Goal: Task Accomplishment & Management: Complete application form

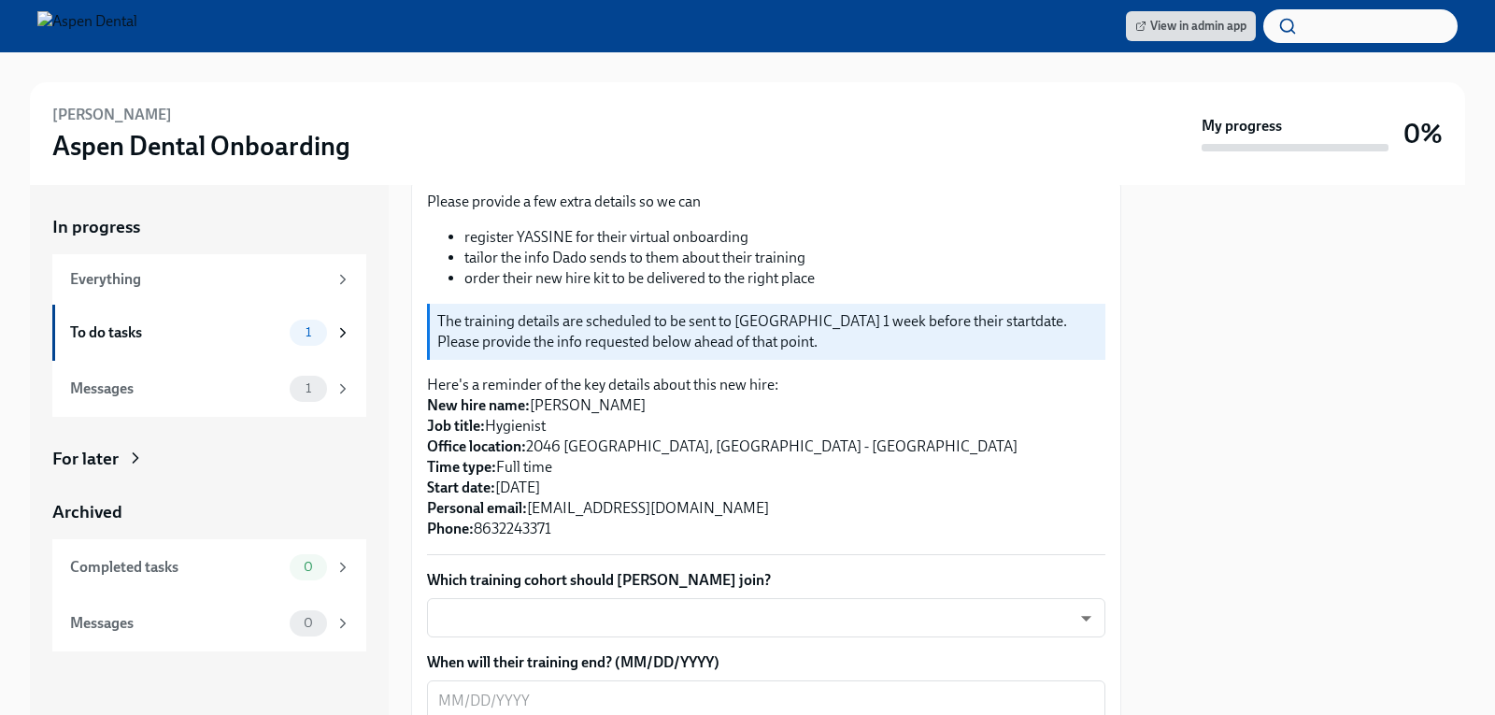
scroll to position [374, 0]
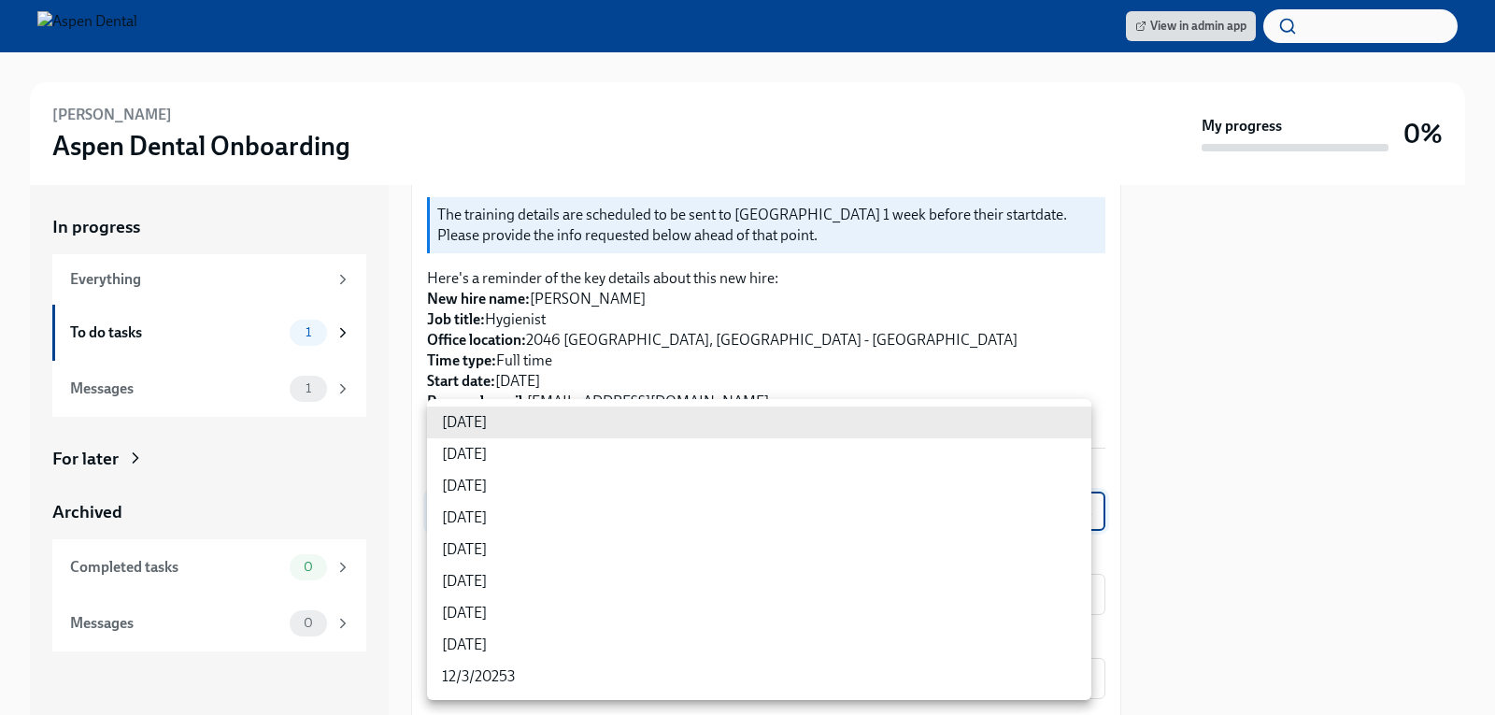
click at [1074, 496] on body "View in admin app YASSINE BOUSSAID Aspen Dental Onboarding My progress 0% In pr…" at bounding box center [747, 357] width 1495 height 715
click at [481, 513] on li "9/10/2025" at bounding box center [759, 518] width 664 height 32
type input "rtYPevC7n"
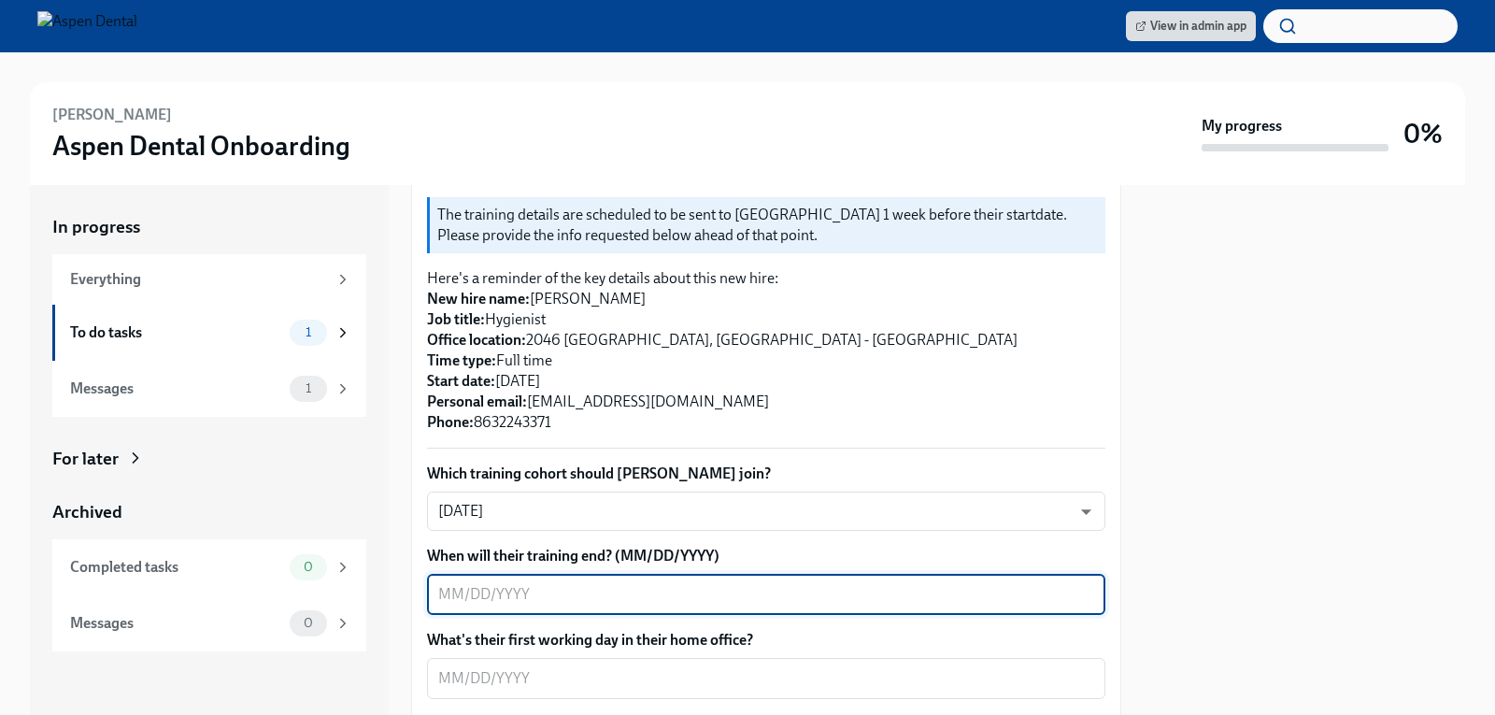
click at [978, 583] on textarea "When will their training end? (MM/DD/YYYY)" at bounding box center [766, 594] width 656 height 22
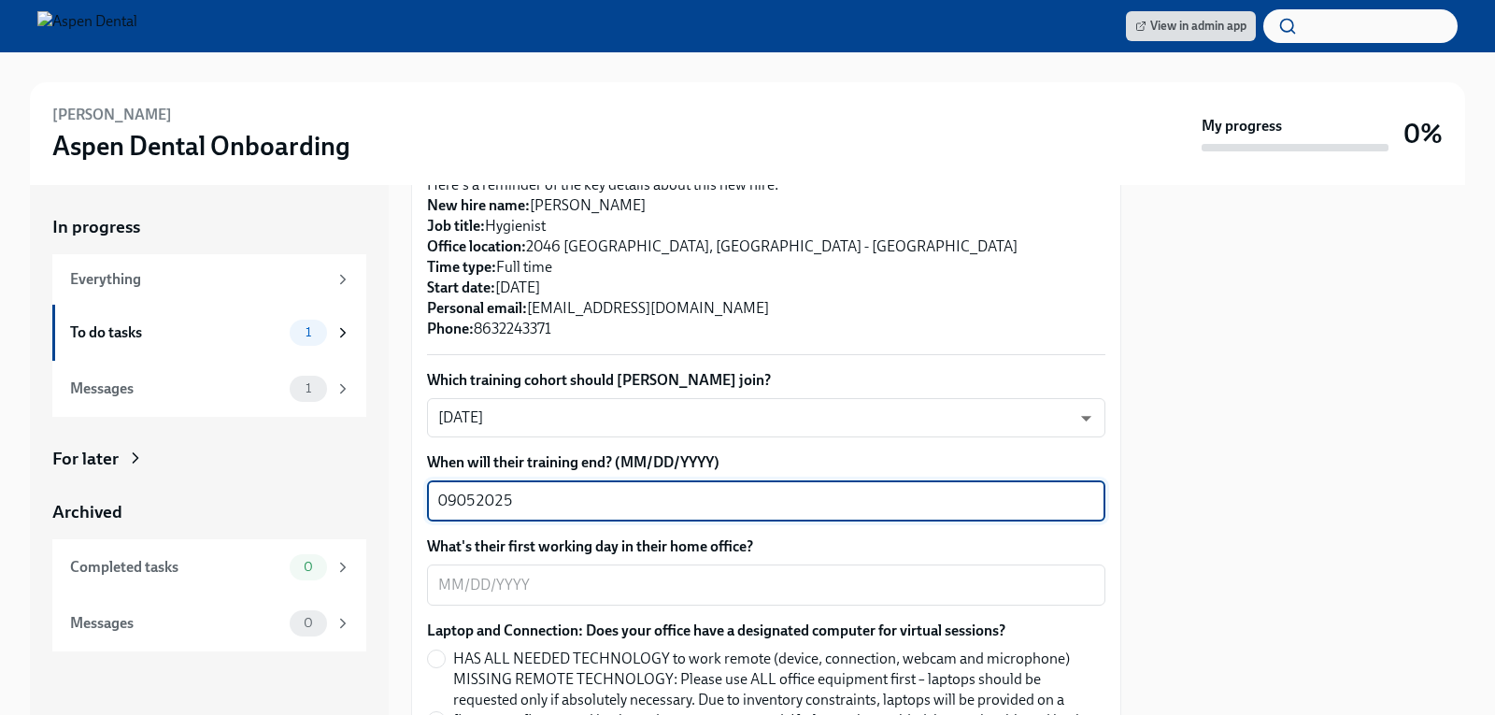
click at [451, 490] on textarea "09052025" at bounding box center [766, 501] width 656 height 22
type textarea "09/05/2025"
click at [534, 574] on textarea "What's their first working day in their home office?" at bounding box center [766, 585] width 656 height 22
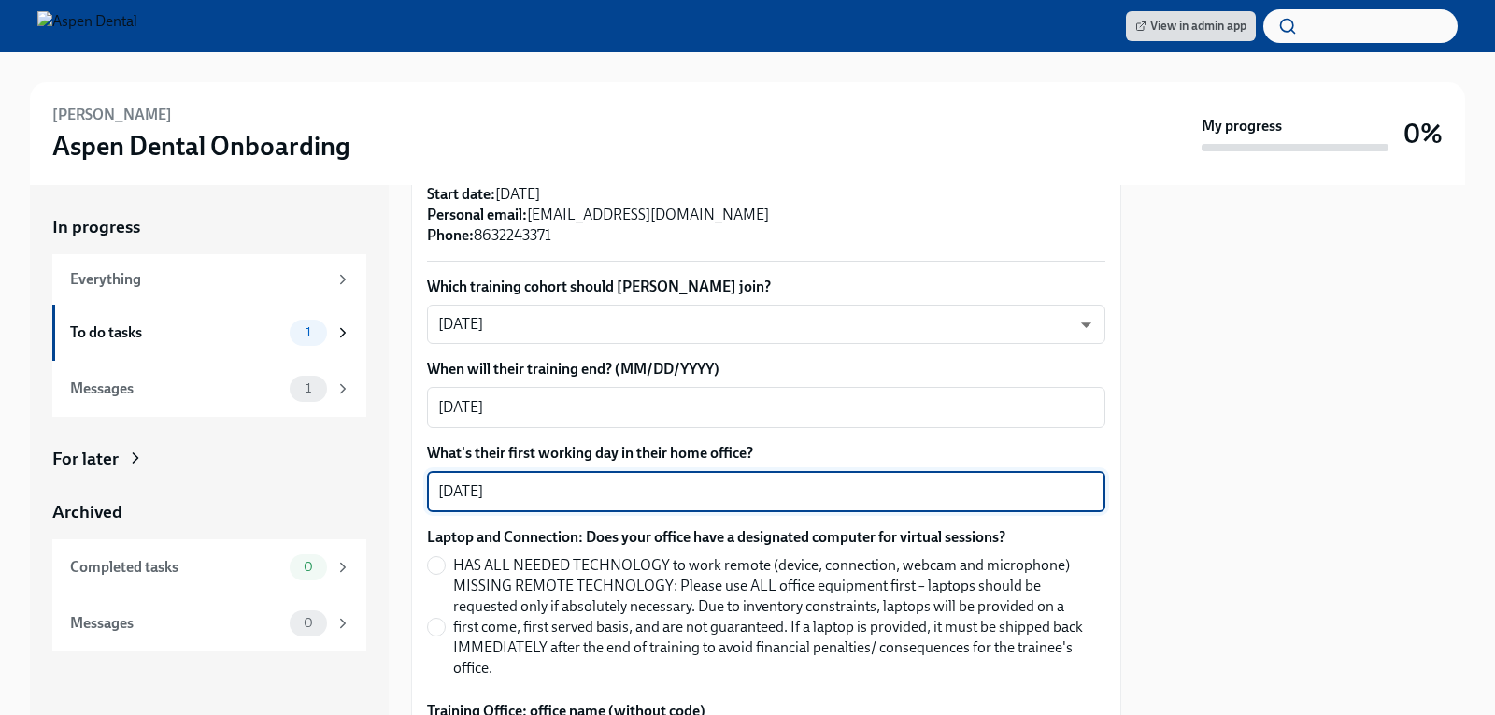
scroll to position [654, 0]
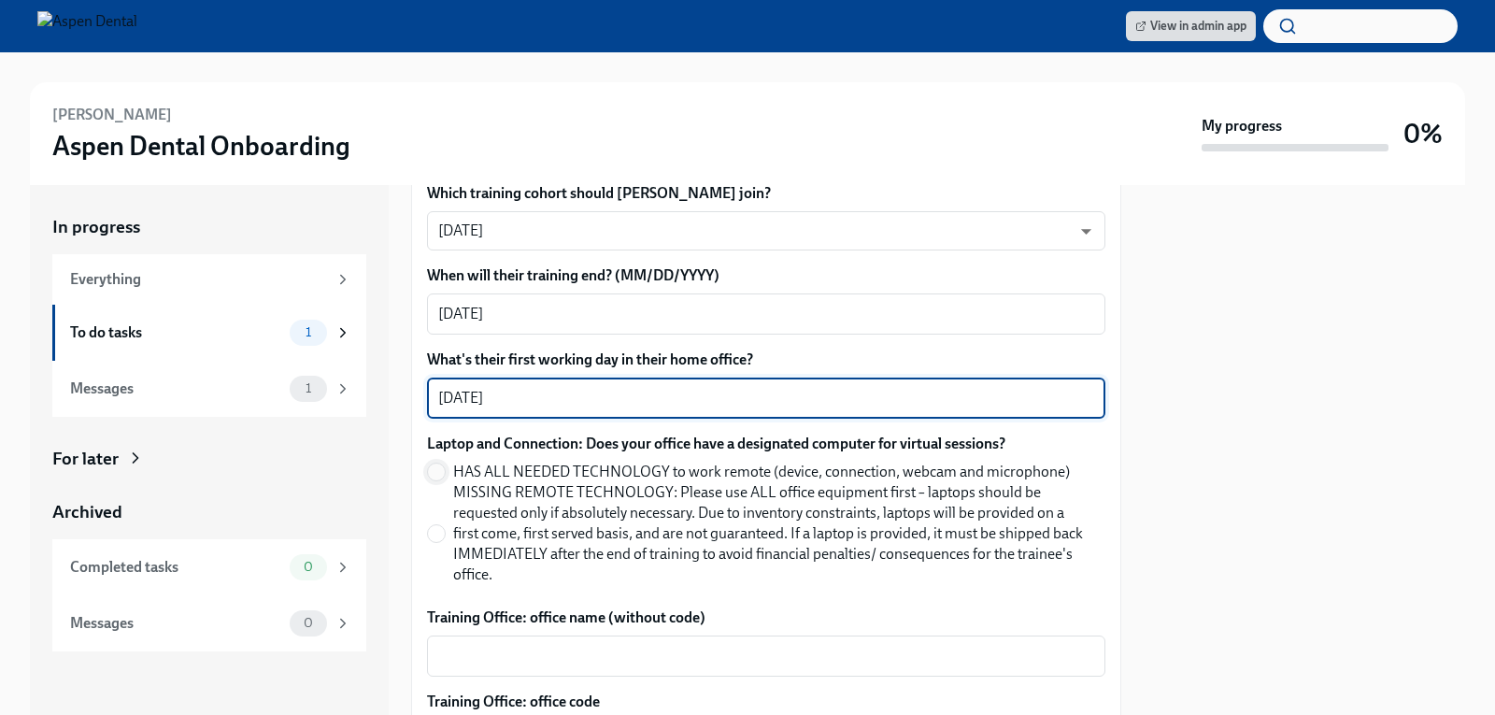
type textarea "09/08/2025"
click at [427, 462] on span at bounding box center [436, 471] width 19 height 19
click at [428, 463] on input "HAS ALL NEEDED TECHNOLOGY to work remote (device, connection, webcam and microp…" at bounding box center [436, 471] width 17 height 17
radio input "true"
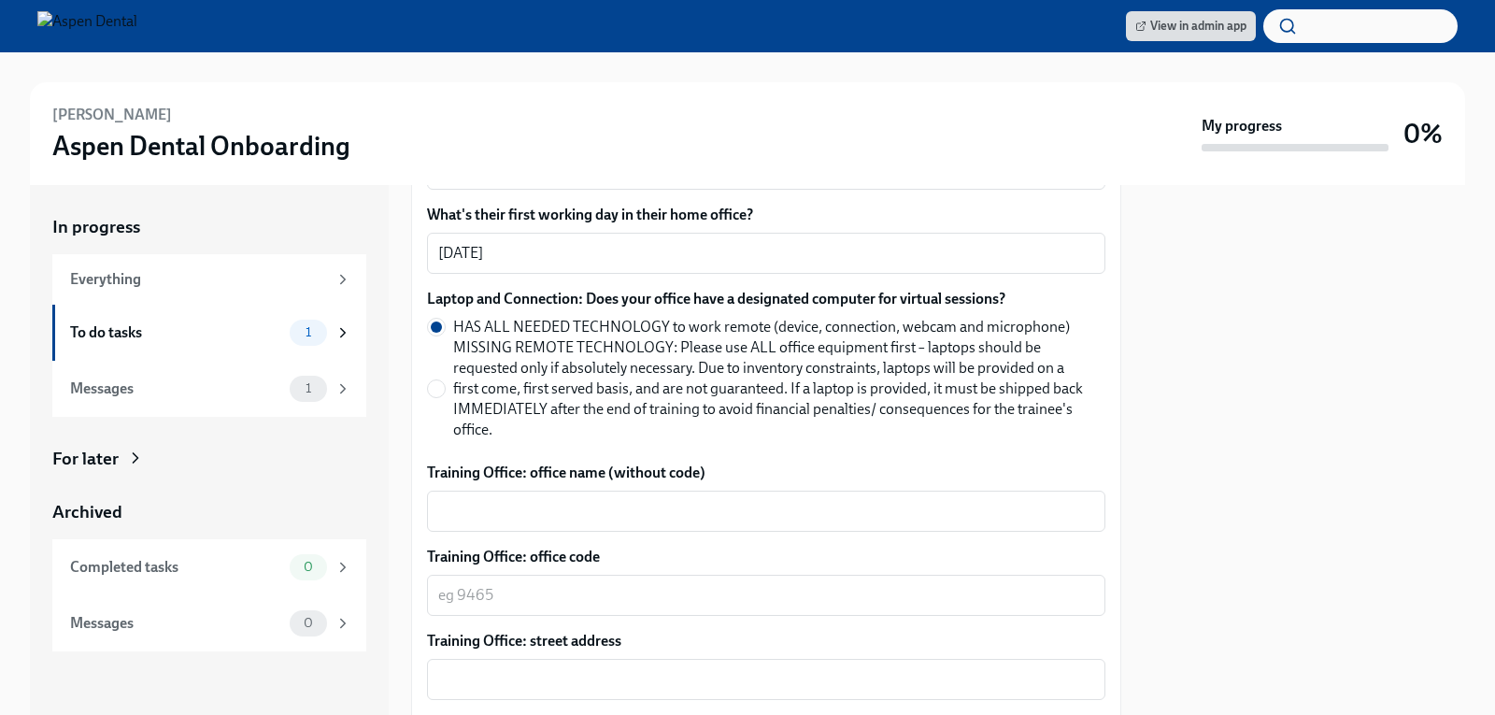
scroll to position [841, 0]
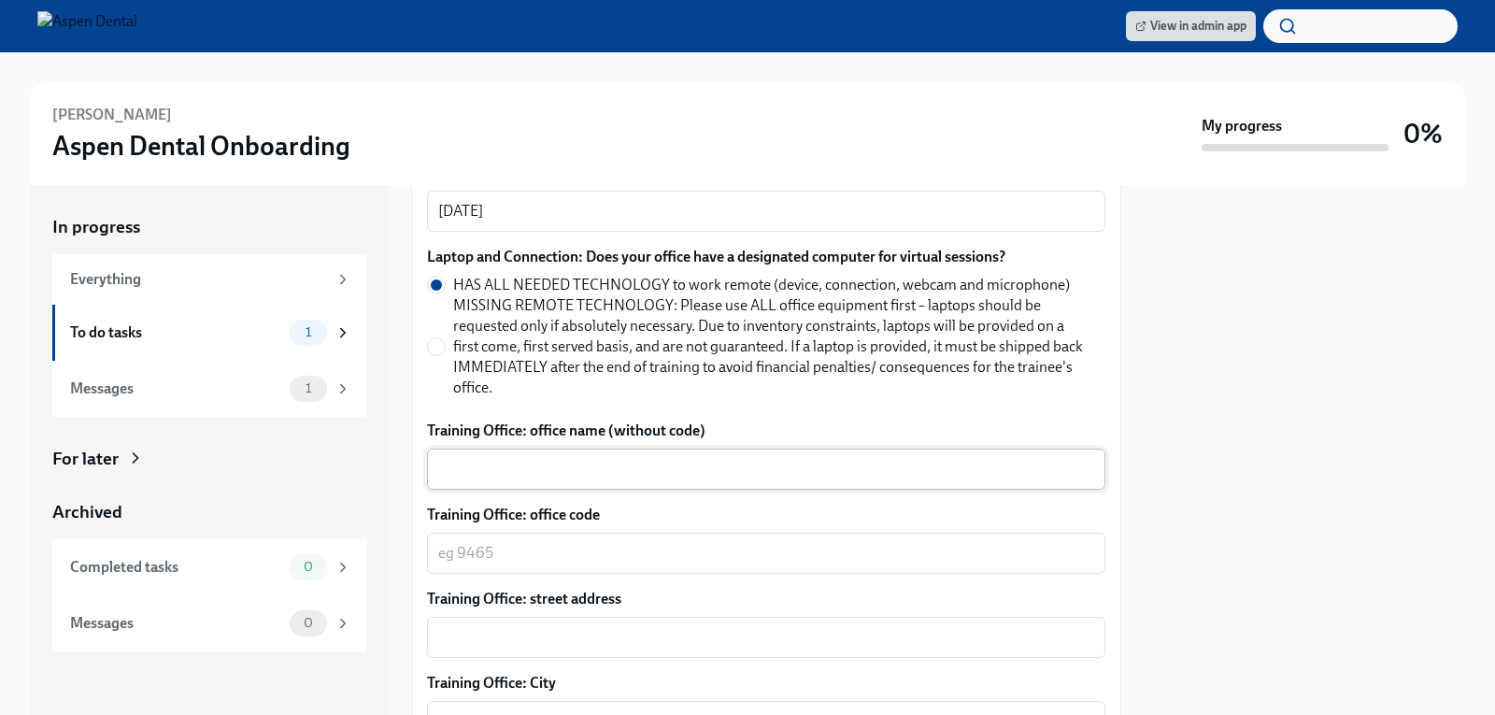
click at [584, 458] on textarea "Training Office: office name (without code)" at bounding box center [766, 469] width 656 height 22
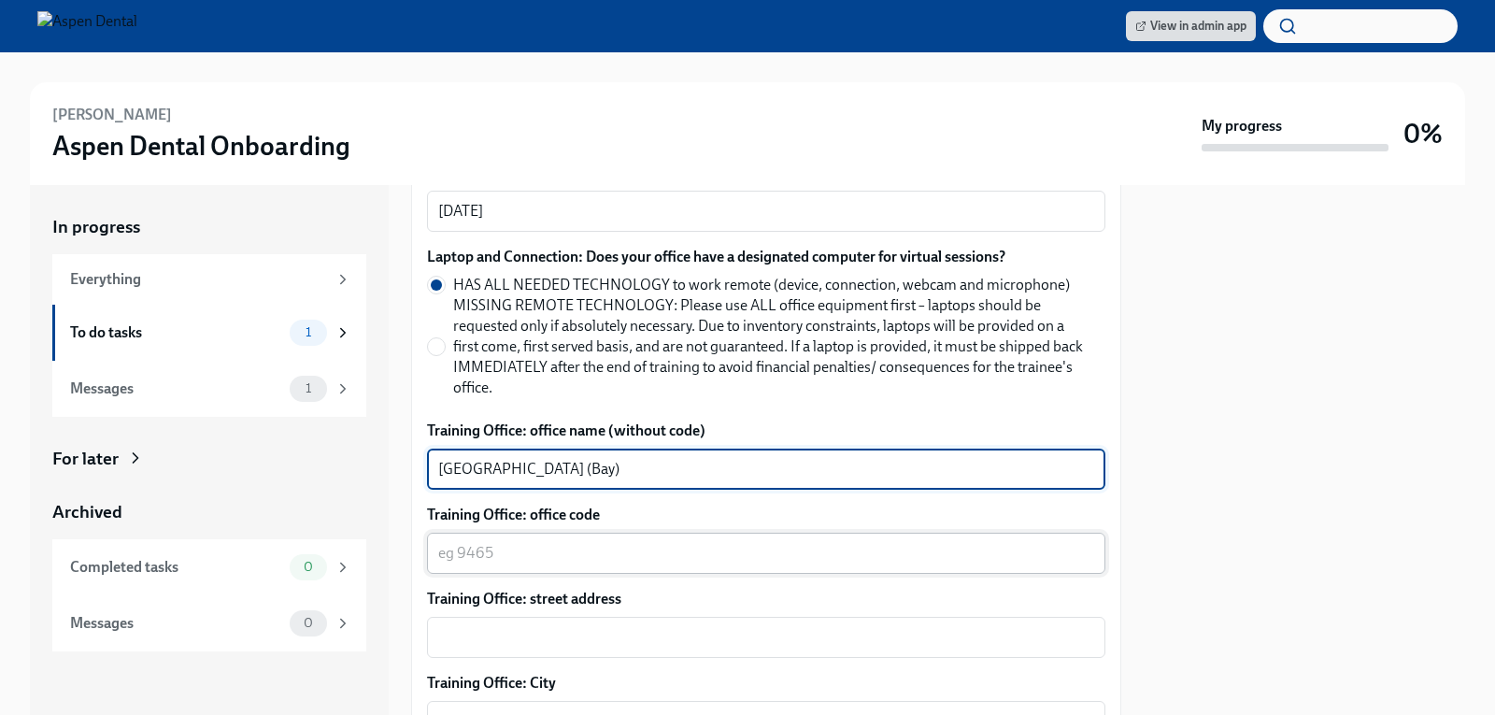
type textarea "Panama City (Bay)"
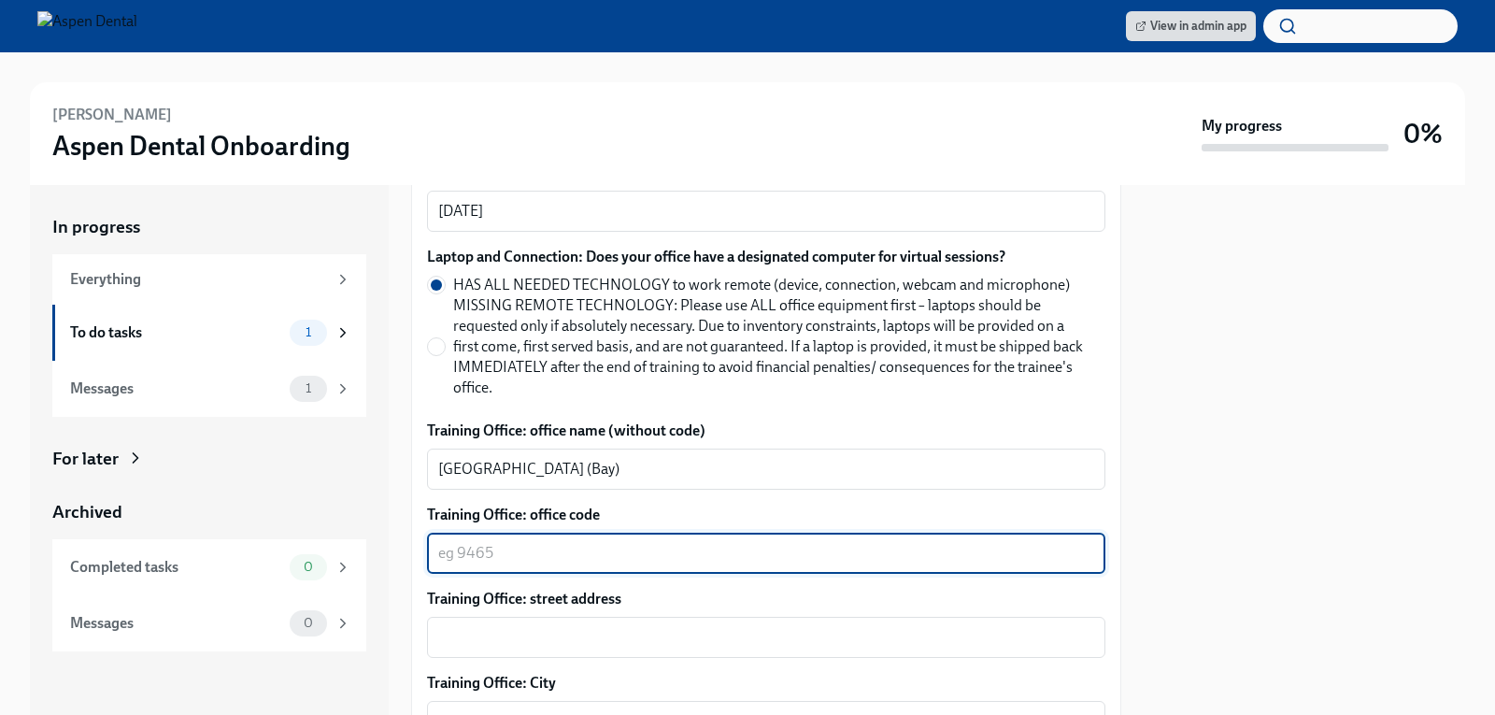
click at [533, 542] on textarea "Training Office: office code" at bounding box center [766, 553] width 656 height 22
type textarea "3126"
click at [481, 626] on textarea "Training Office: street address" at bounding box center [766, 637] width 656 height 22
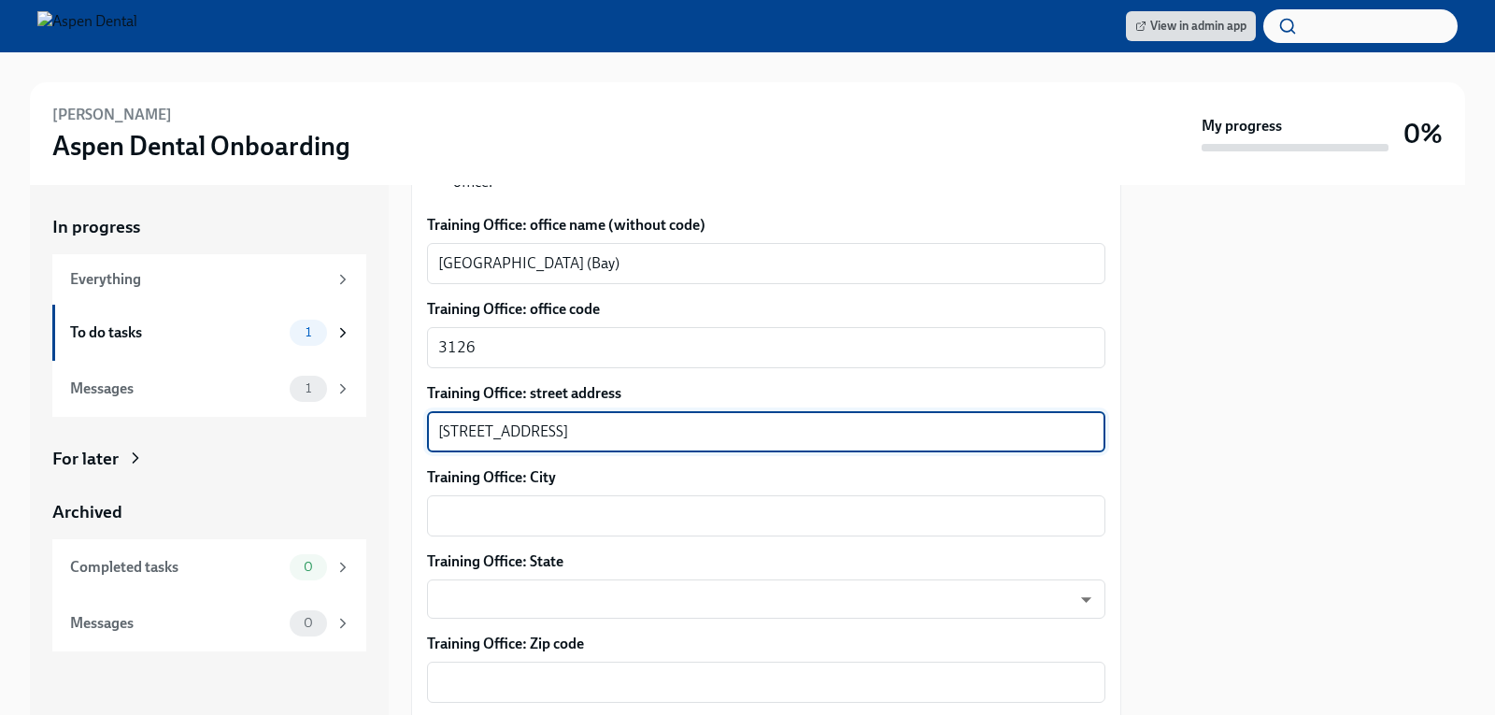
scroll to position [1121, 0]
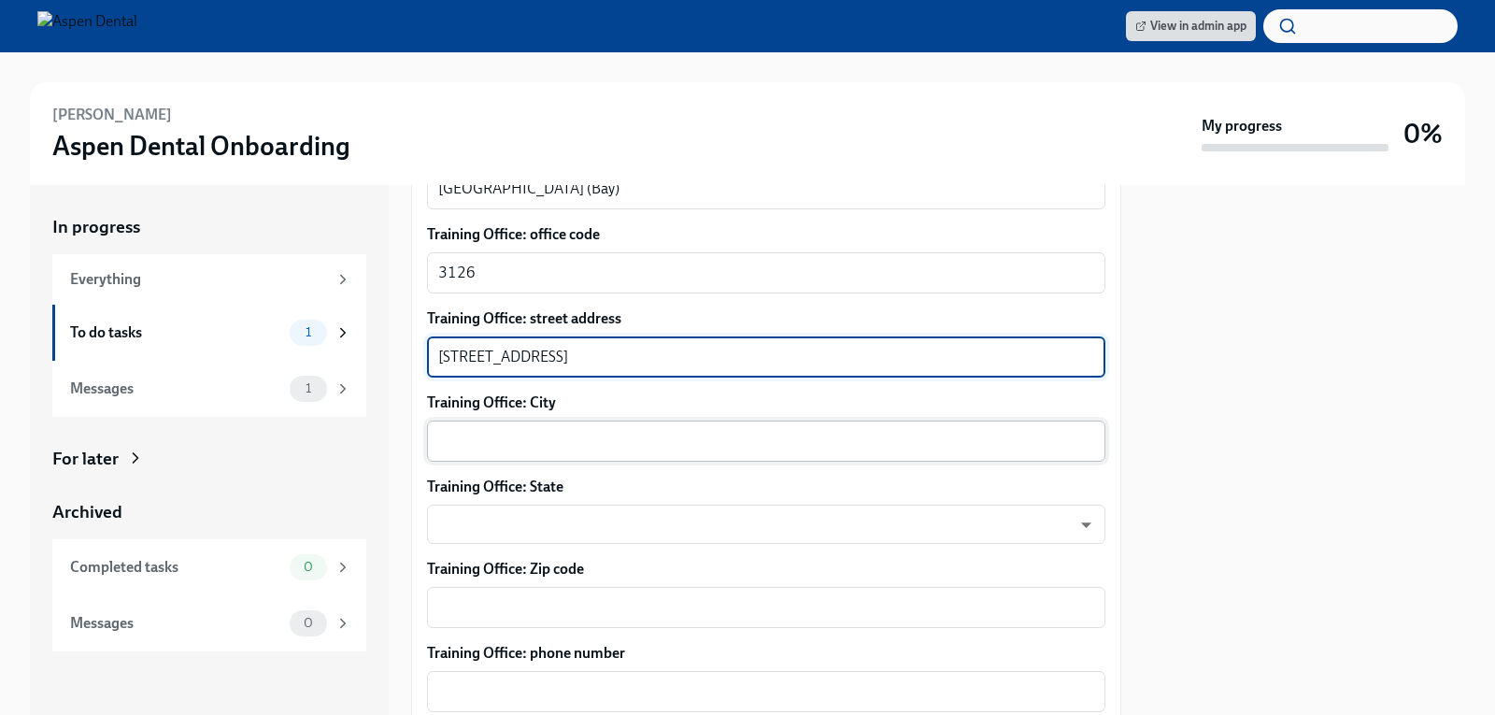
type textarea "510 E. 23rd St."
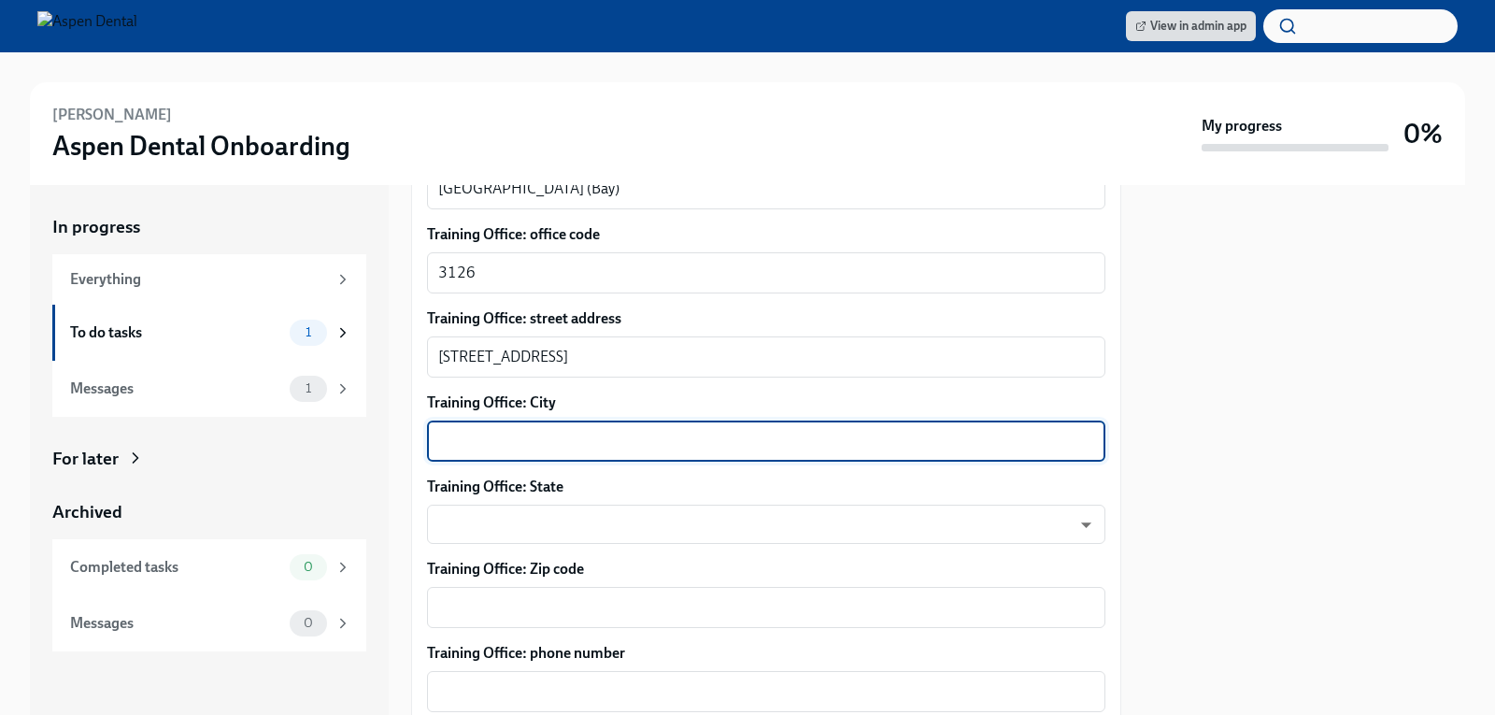
click at [462, 430] on textarea "Training Office: City" at bounding box center [766, 441] width 656 height 22
type textarea "Panama City"
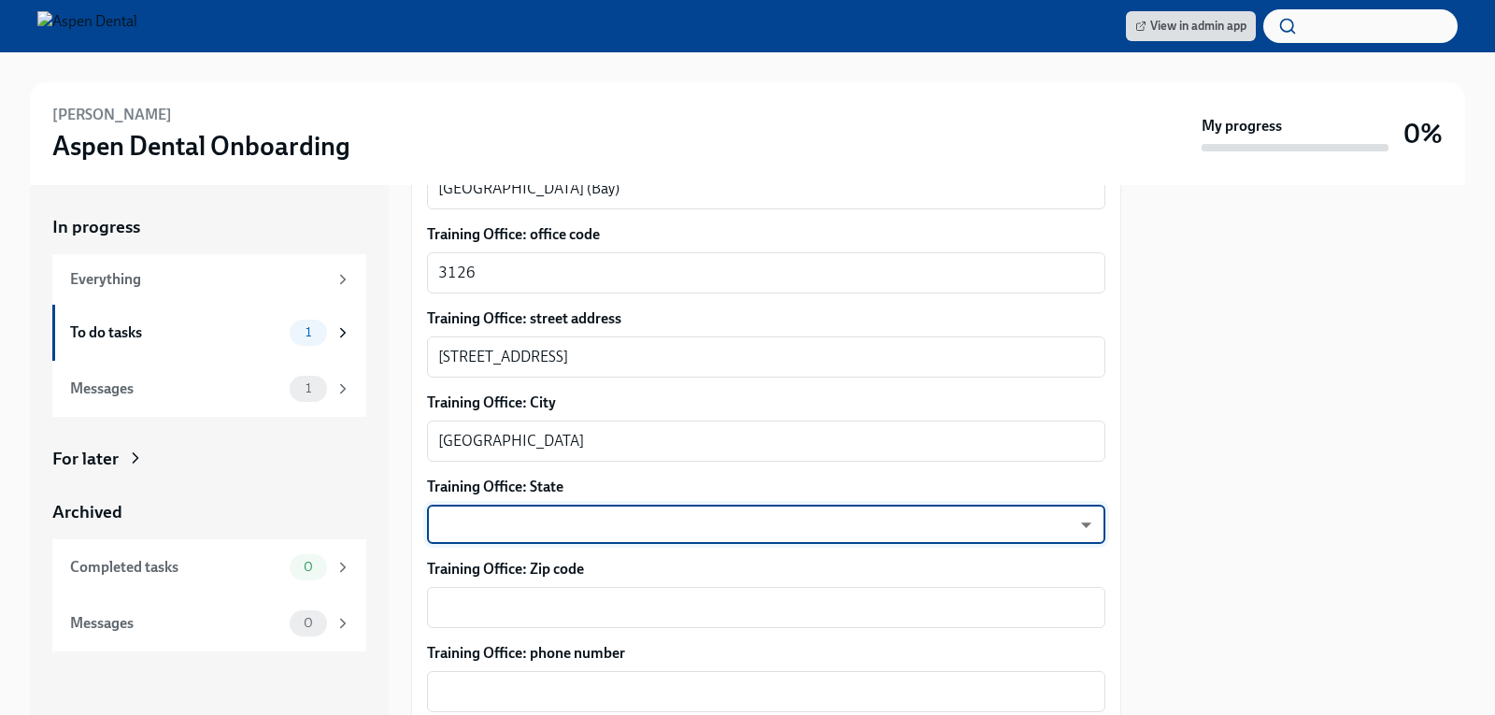
click at [1059, 515] on body "View in admin app YASSINE BOUSSAID Aspen Dental Onboarding My progress 0% In pr…" at bounding box center [747, 357] width 1495 height 715
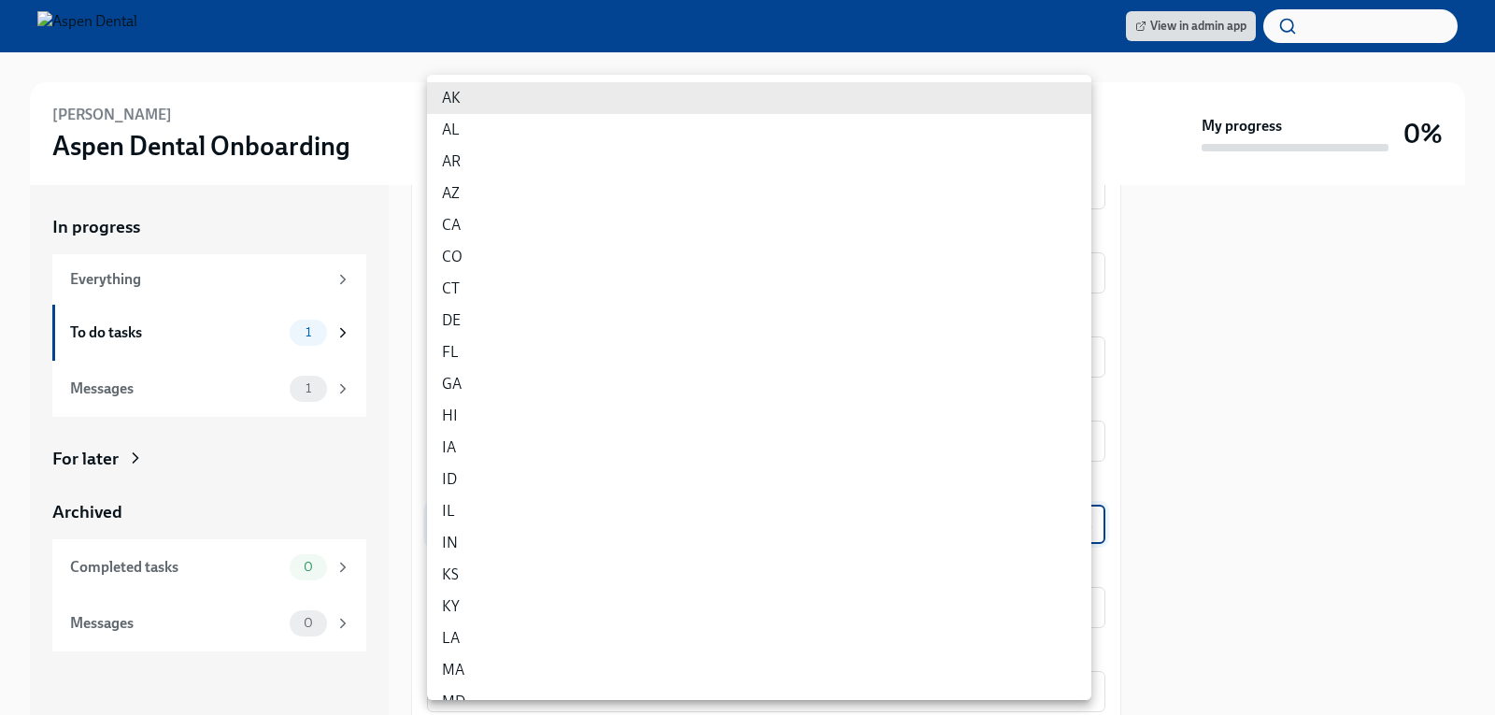
click at [501, 352] on li "FL" at bounding box center [759, 352] width 664 height 32
type input "p9EpWNeCF"
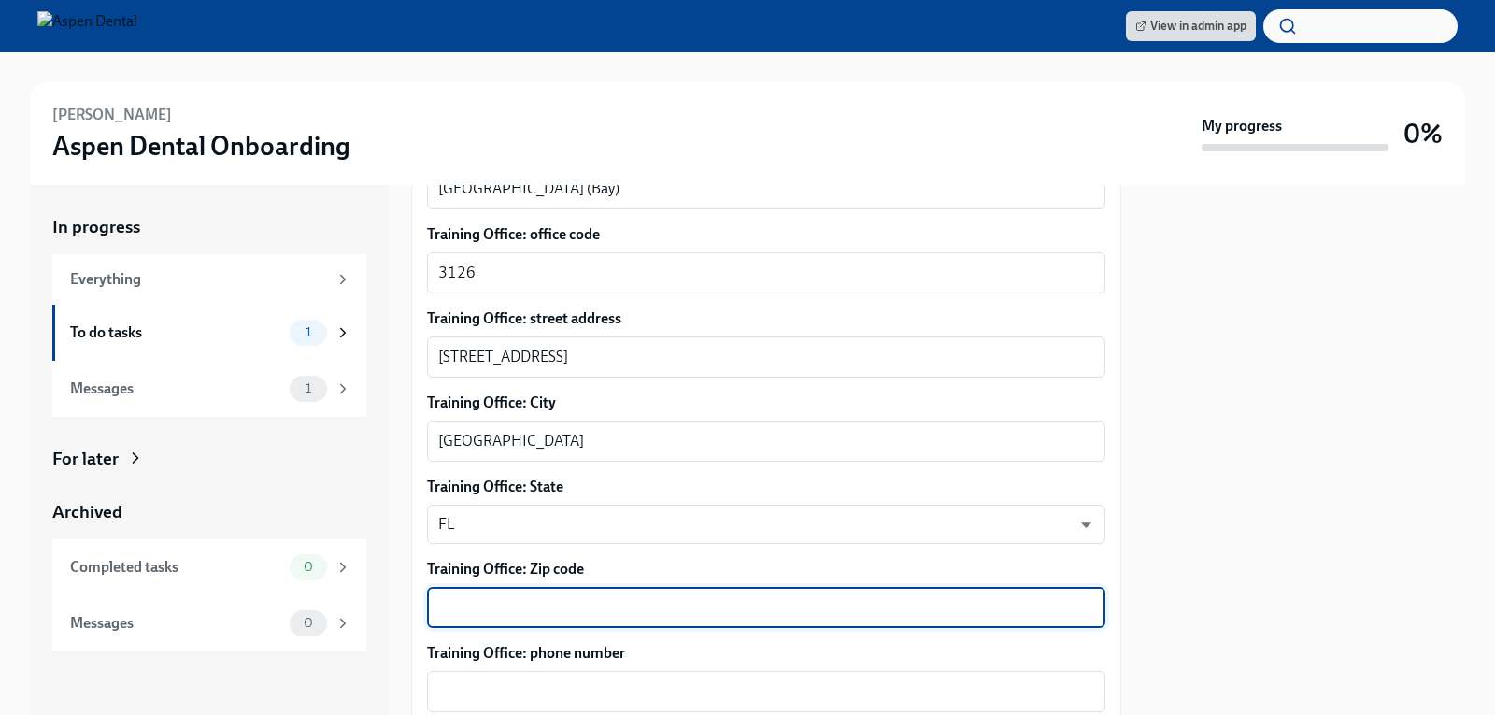
click at [464, 596] on textarea "Training Office: Zip code" at bounding box center [766, 607] width 656 height 22
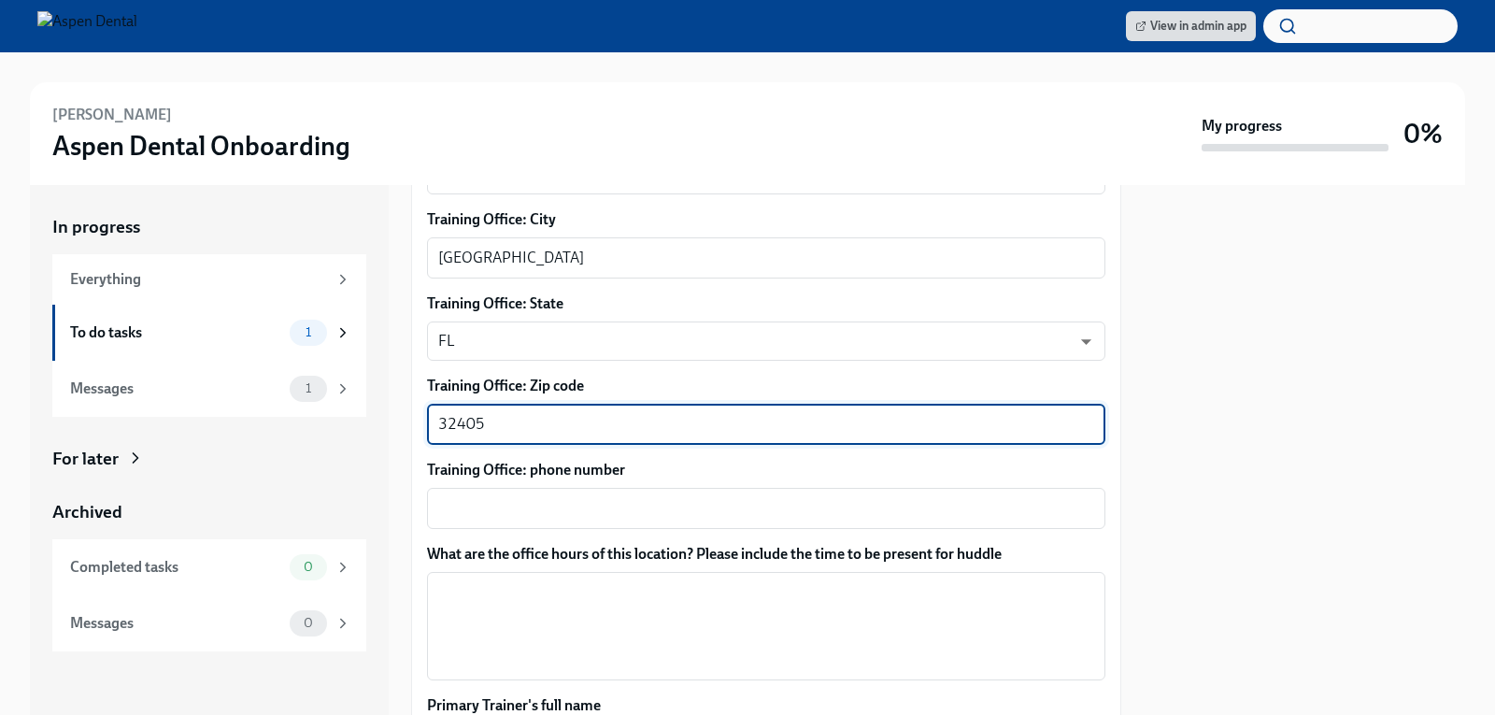
scroll to position [1308, 0]
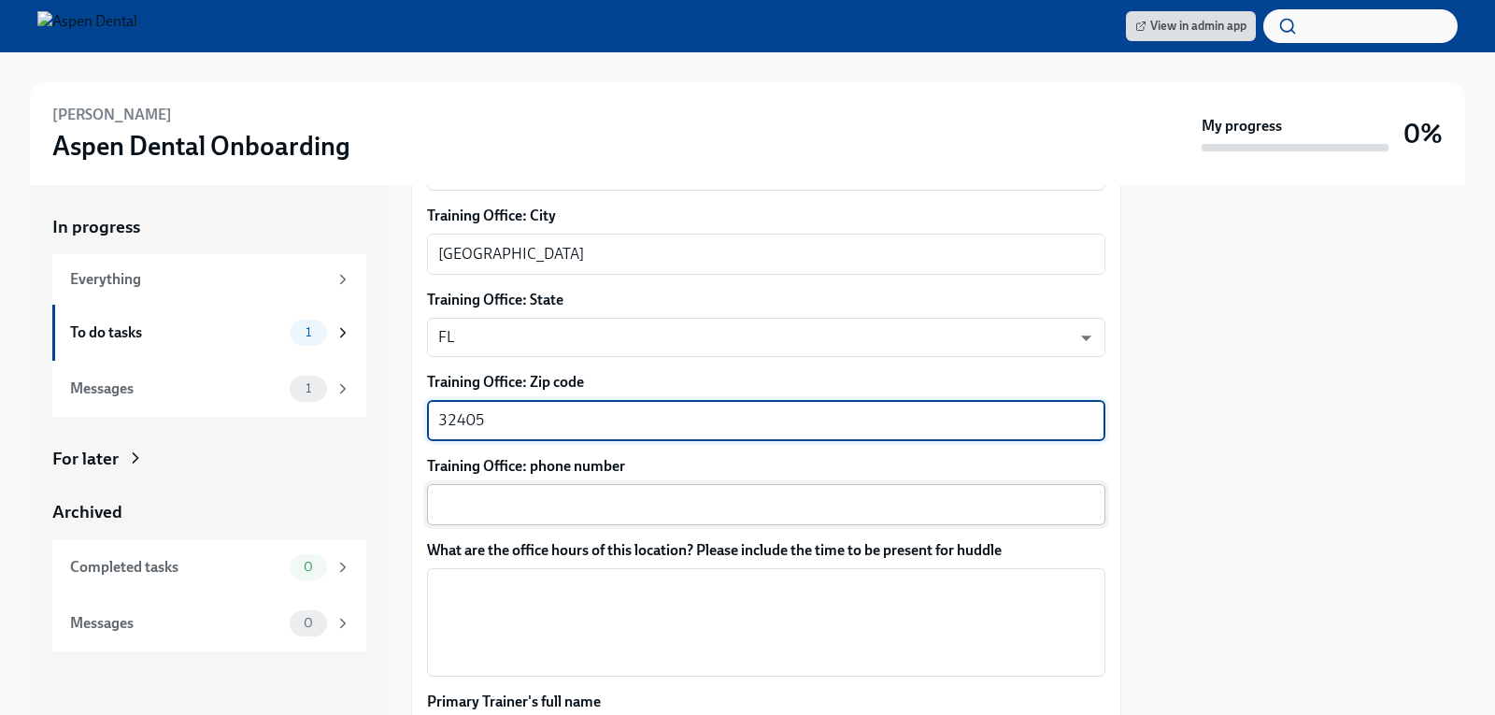
type textarea "32405"
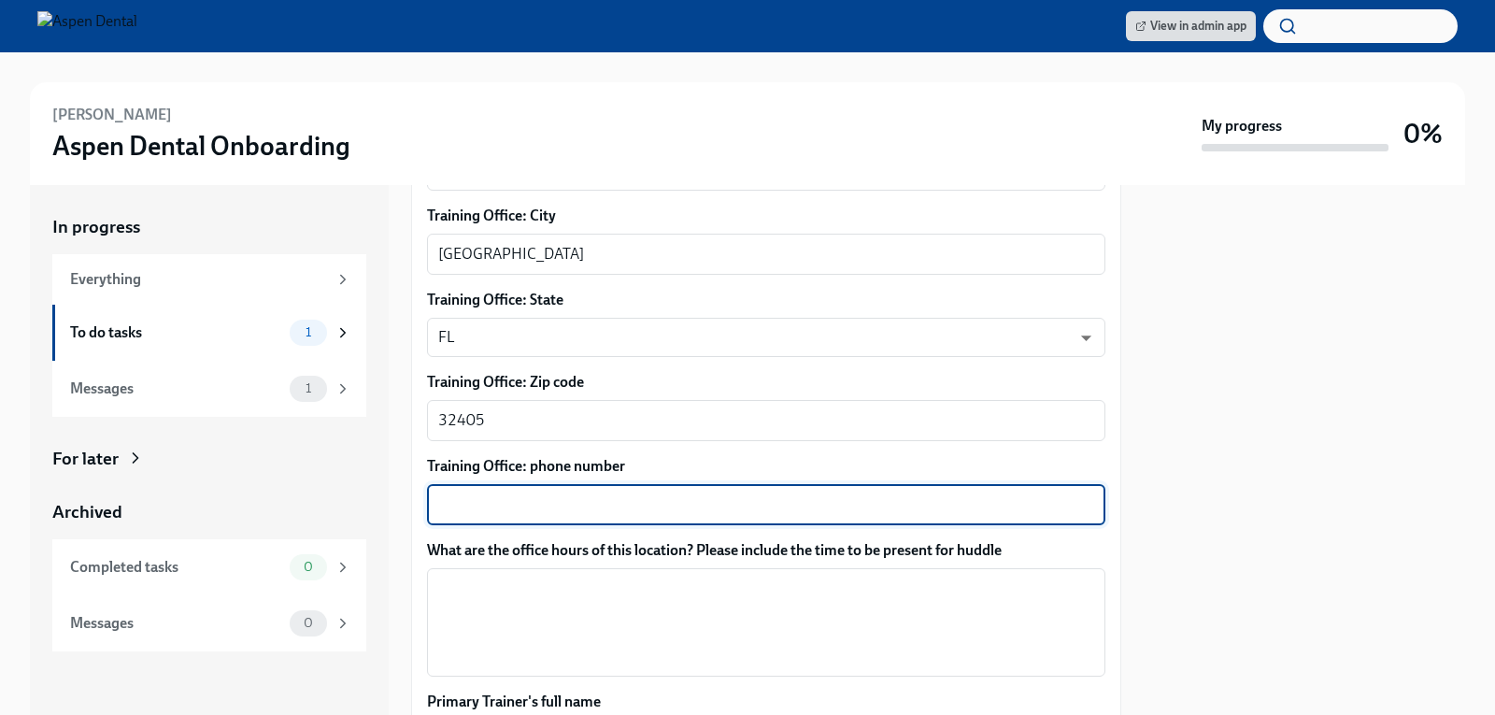
click at [453, 493] on textarea "Training Office: phone number" at bounding box center [766, 504] width 656 height 22
type textarea "850-740-4528"
click at [530, 584] on textarea "What are the office hours of this location? Please include the time to be prese…" at bounding box center [766, 622] width 656 height 90
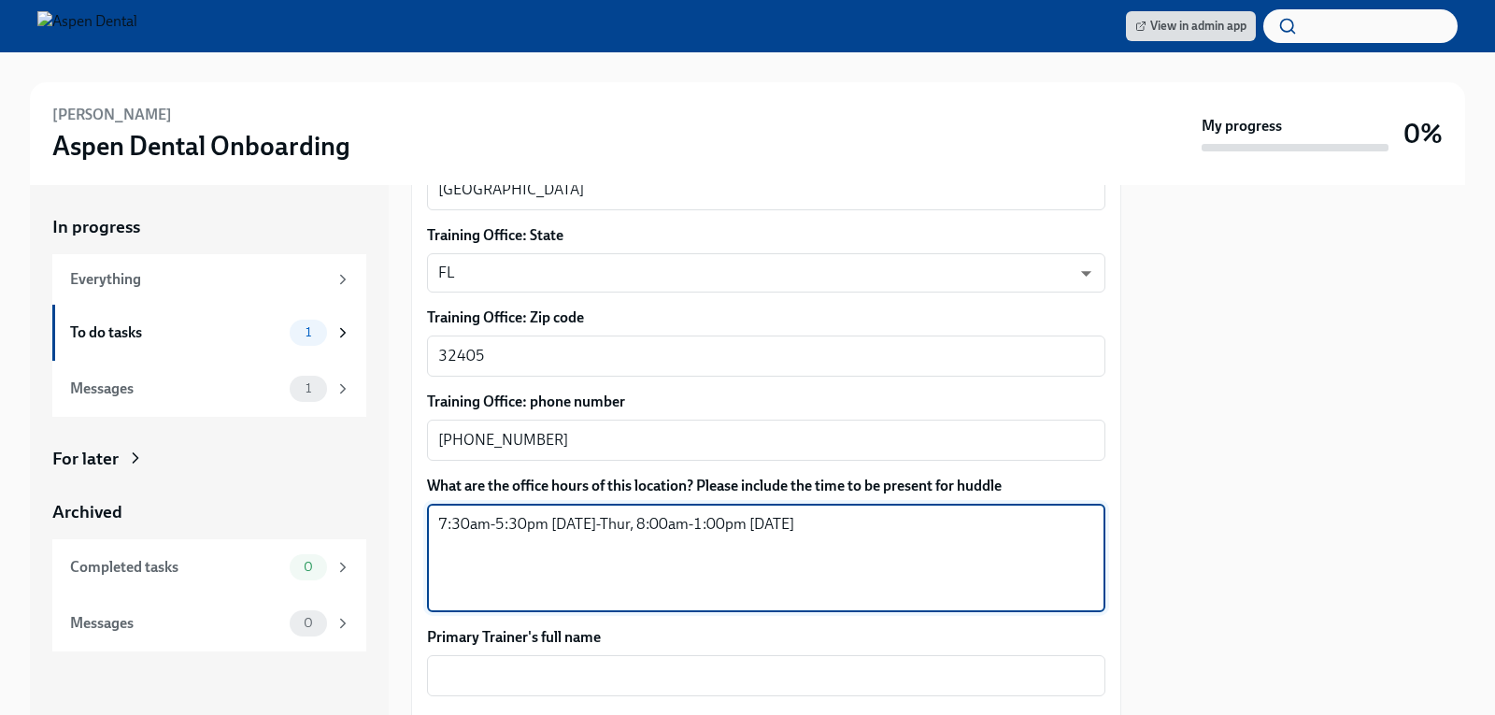
scroll to position [1401, 0]
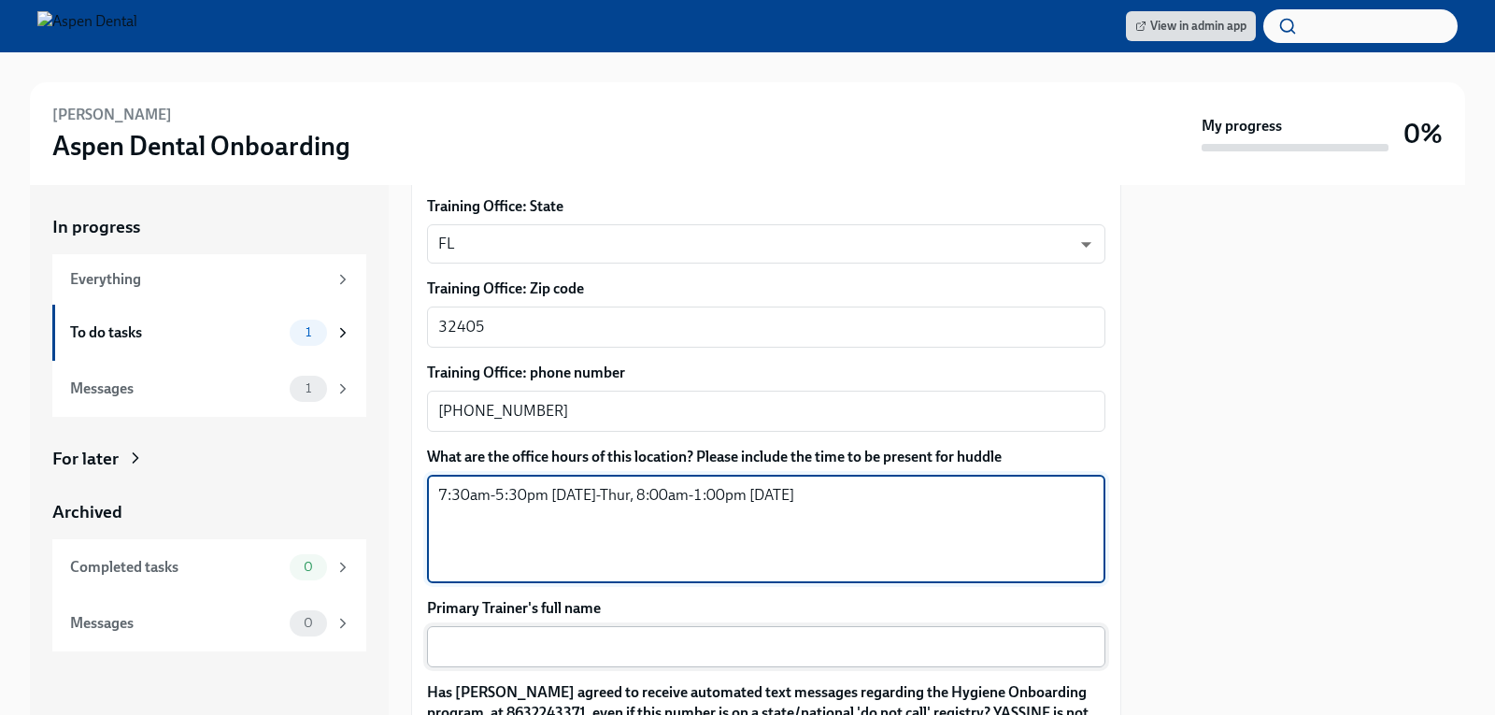
type textarea "7:30am-5:30pm Monday-Thur, 8:00am-1:00pm Friday"
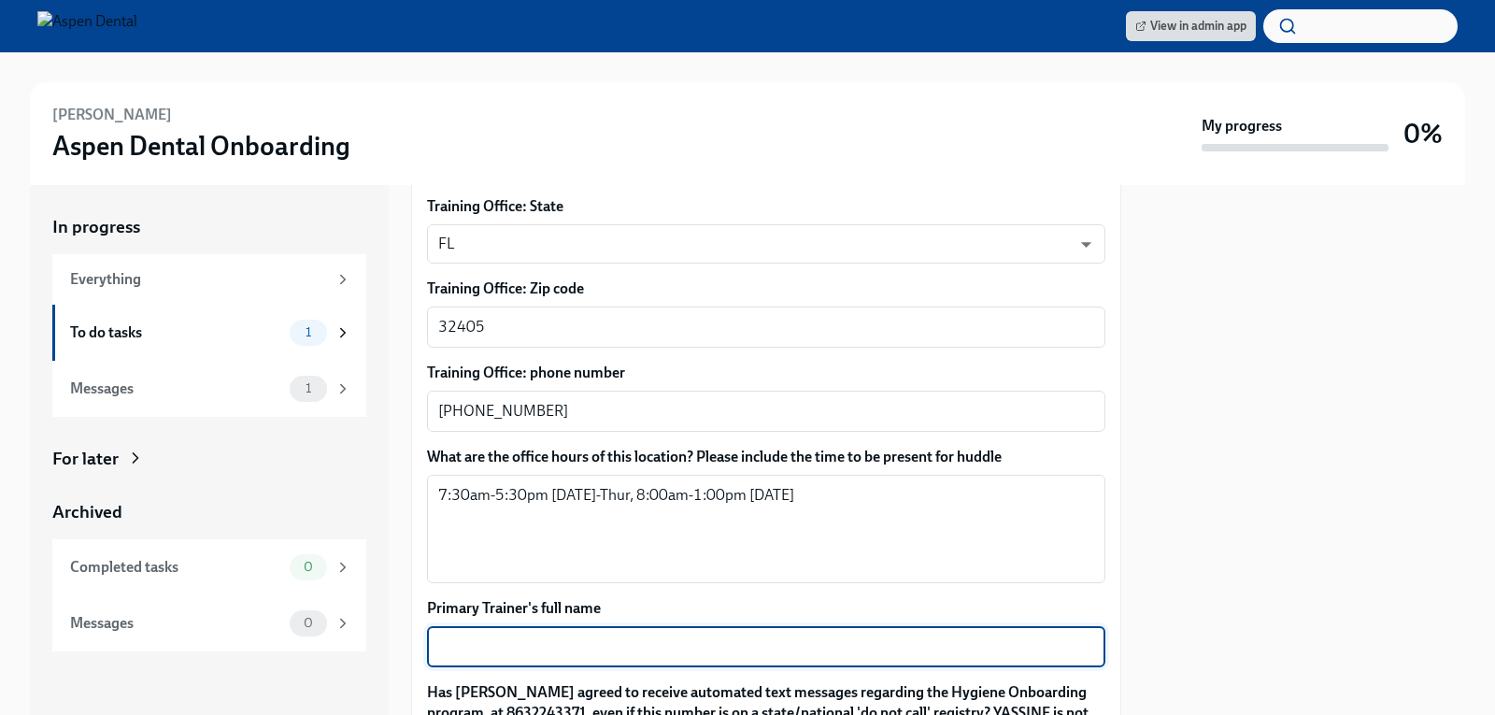
click at [526, 635] on textarea "Primary Trainer's full name" at bounding box center [766, 646] width 656 height 22
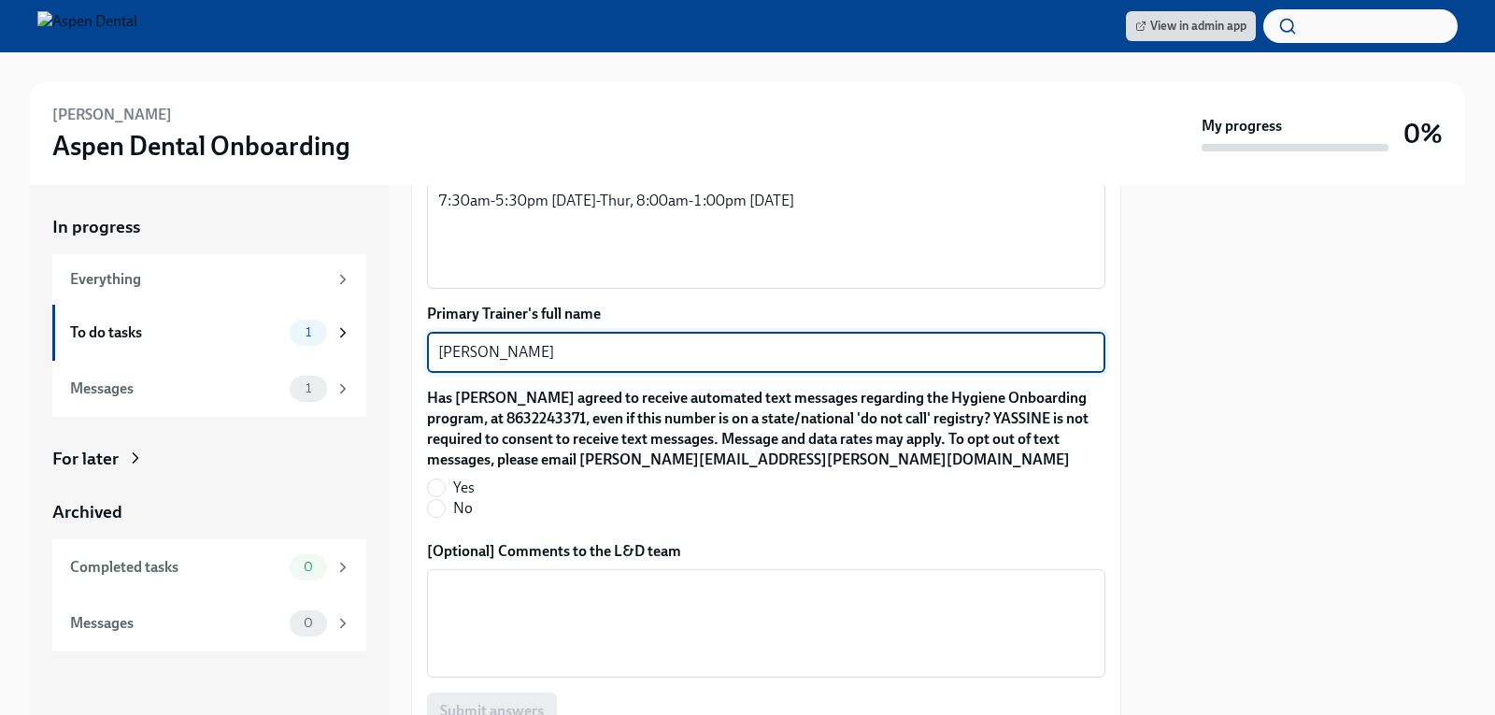
scroll to position [1671, 0]
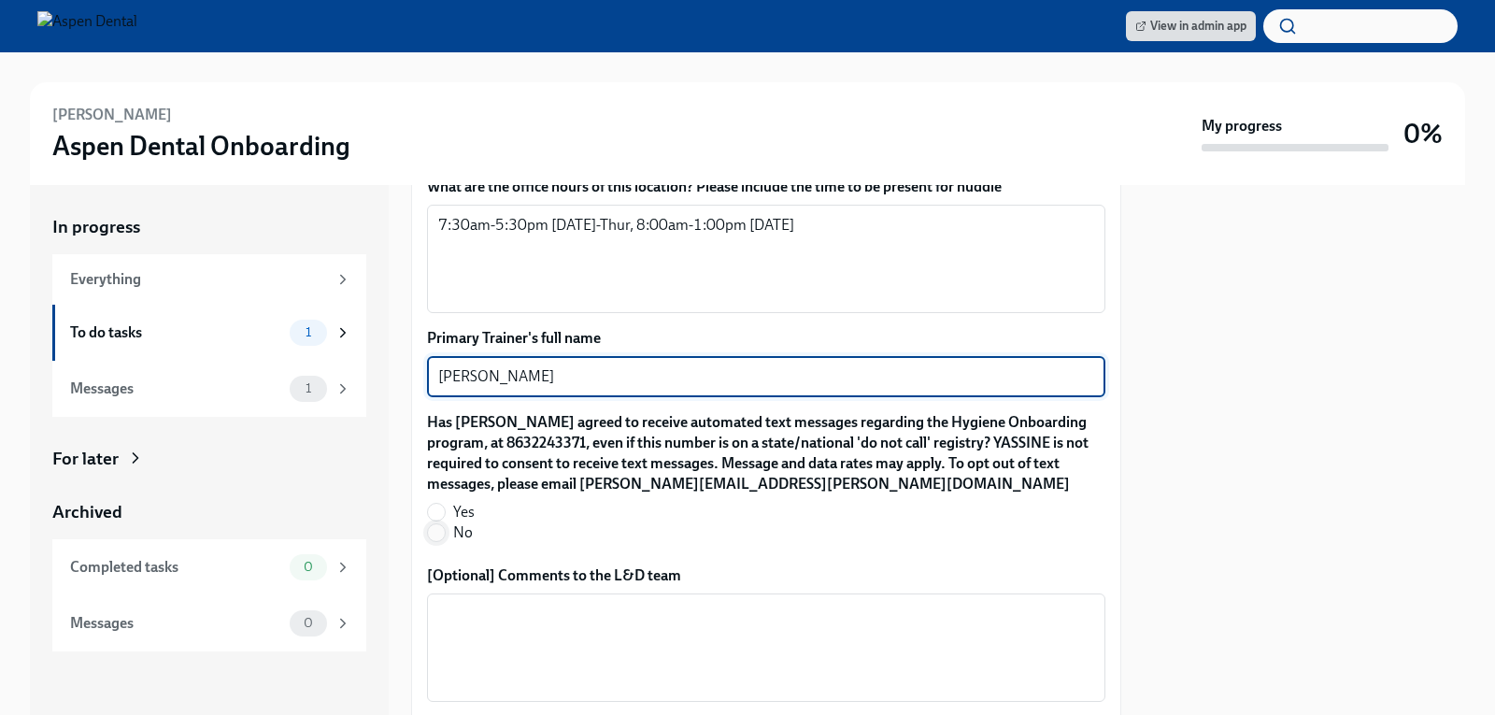
type textarea "Haley Yeary"
click at [434, 524] on input "No" at bounding box center [436, 532] width 17 height 17
radio input "true"
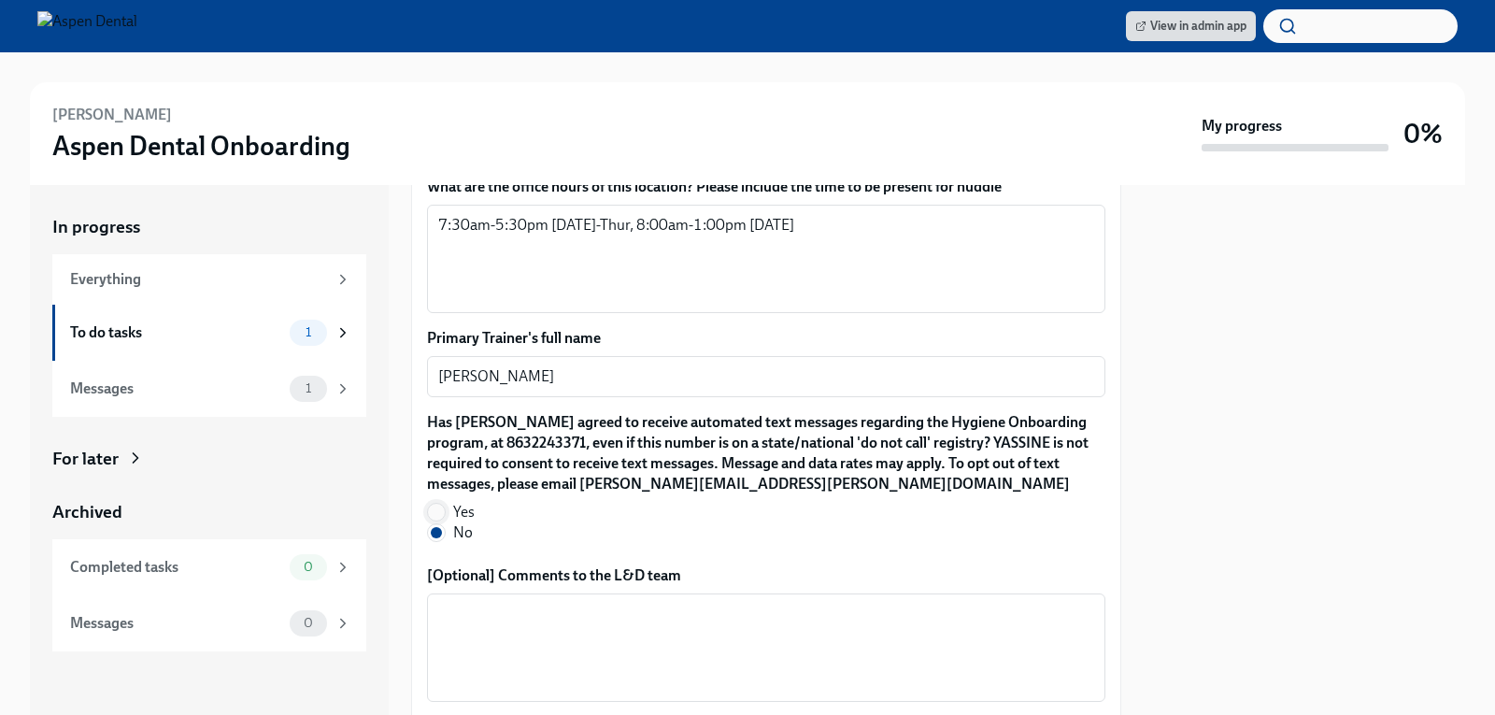
click at [437, 504] on input "Yes" at bounding box center [436, 512] width 17 height 17
radio input "true"
click at [613, 502] on label "Yes" at bounding box center [758, 512] width 663 height 21
click at [445, 504] on input "Yes" at bounding box center [436, 512] width 17 height 17
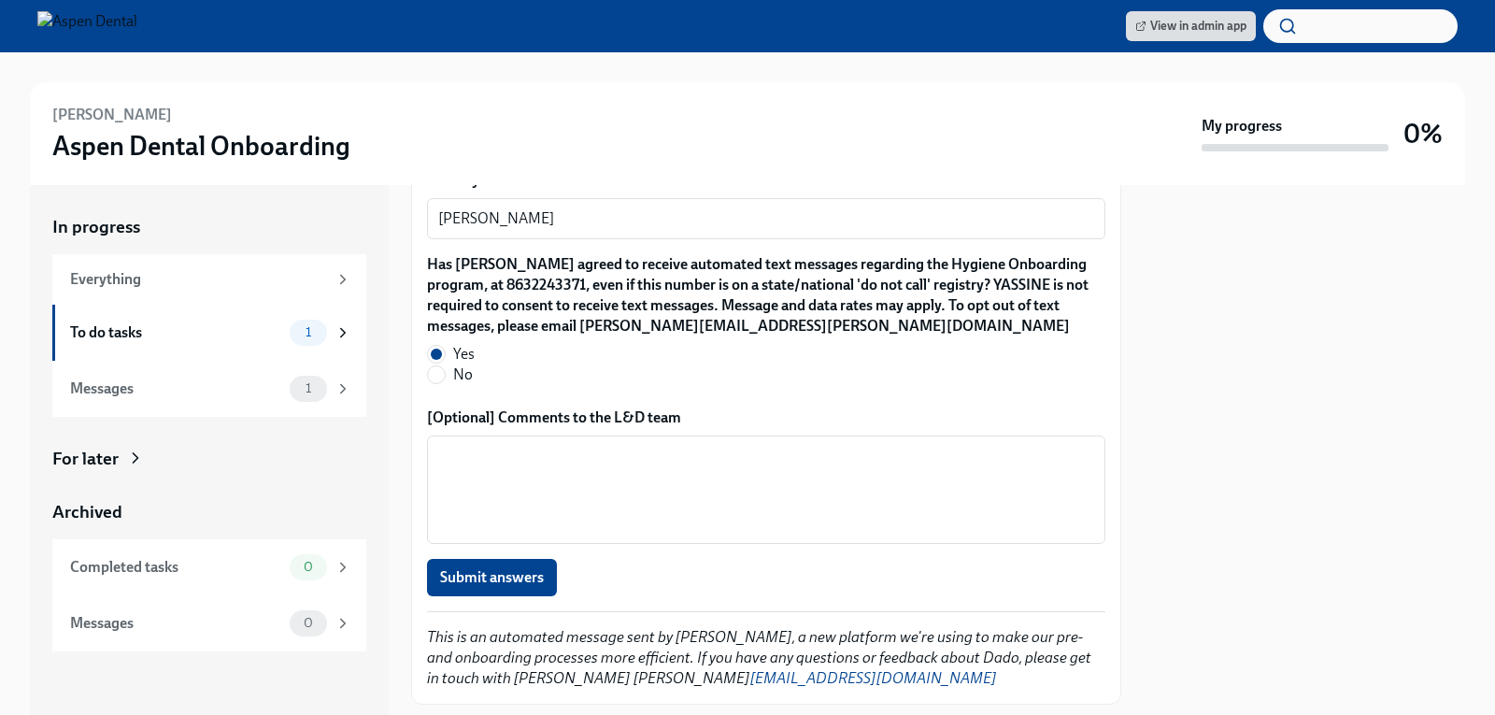
scroll to position [1858, 0]
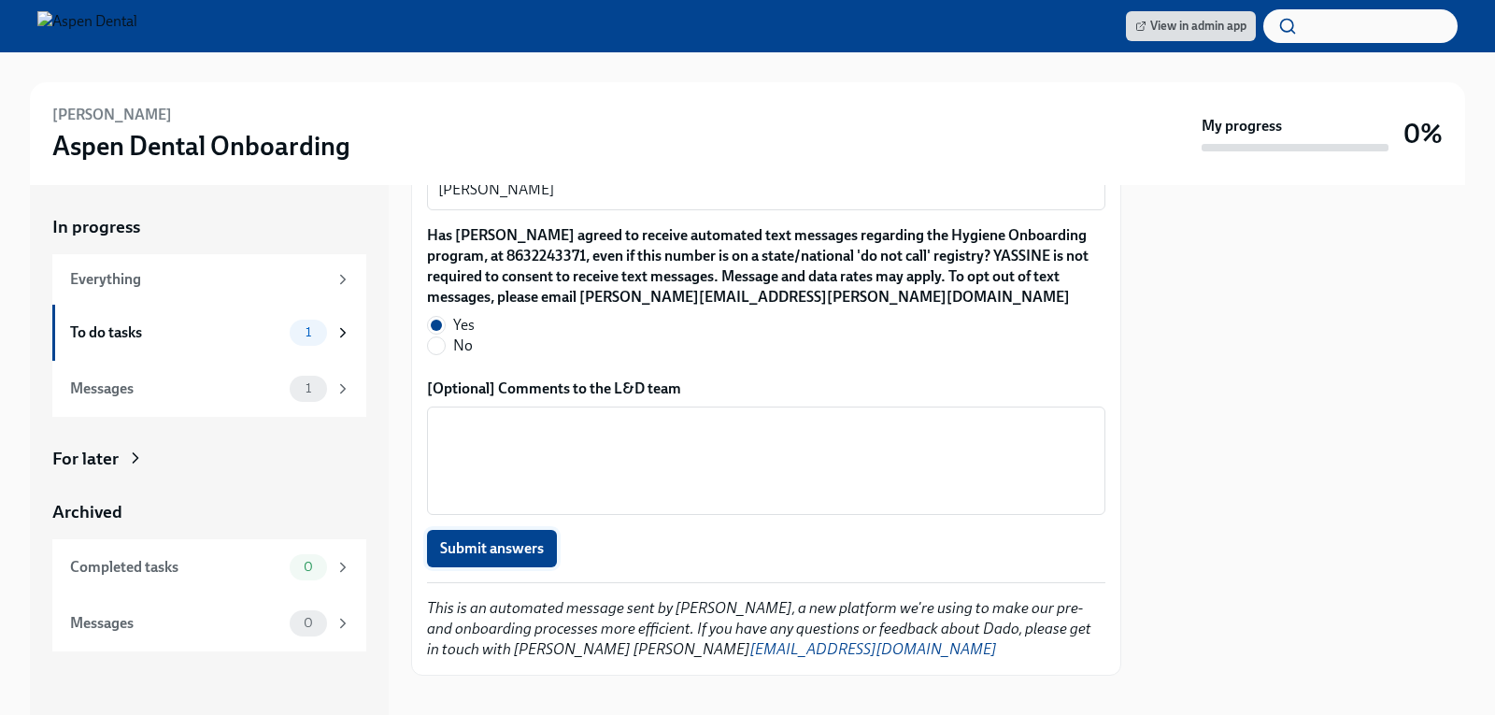
click at [499, 539] on span "Submit answers" at bounding box center [492, 548] width 104 height 19
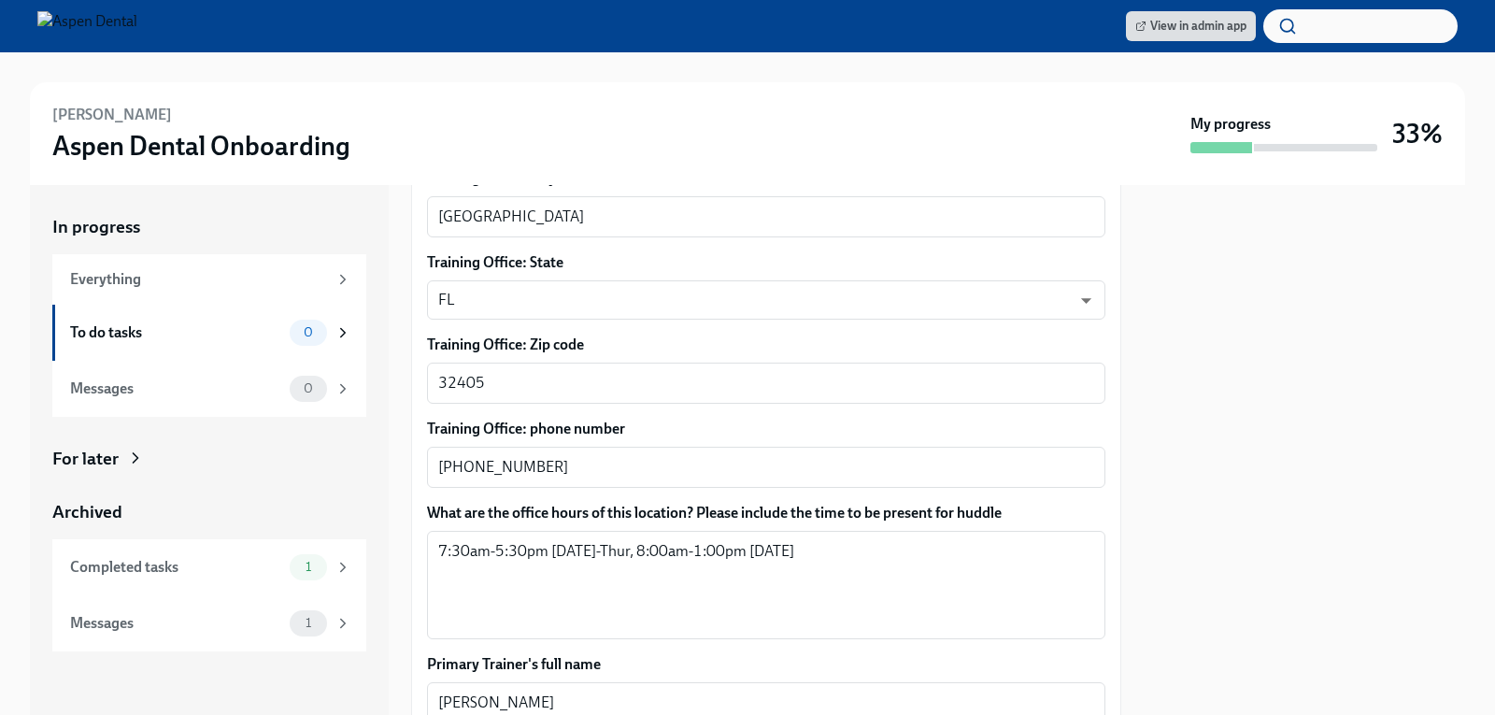
scroll to position [1298, 0]
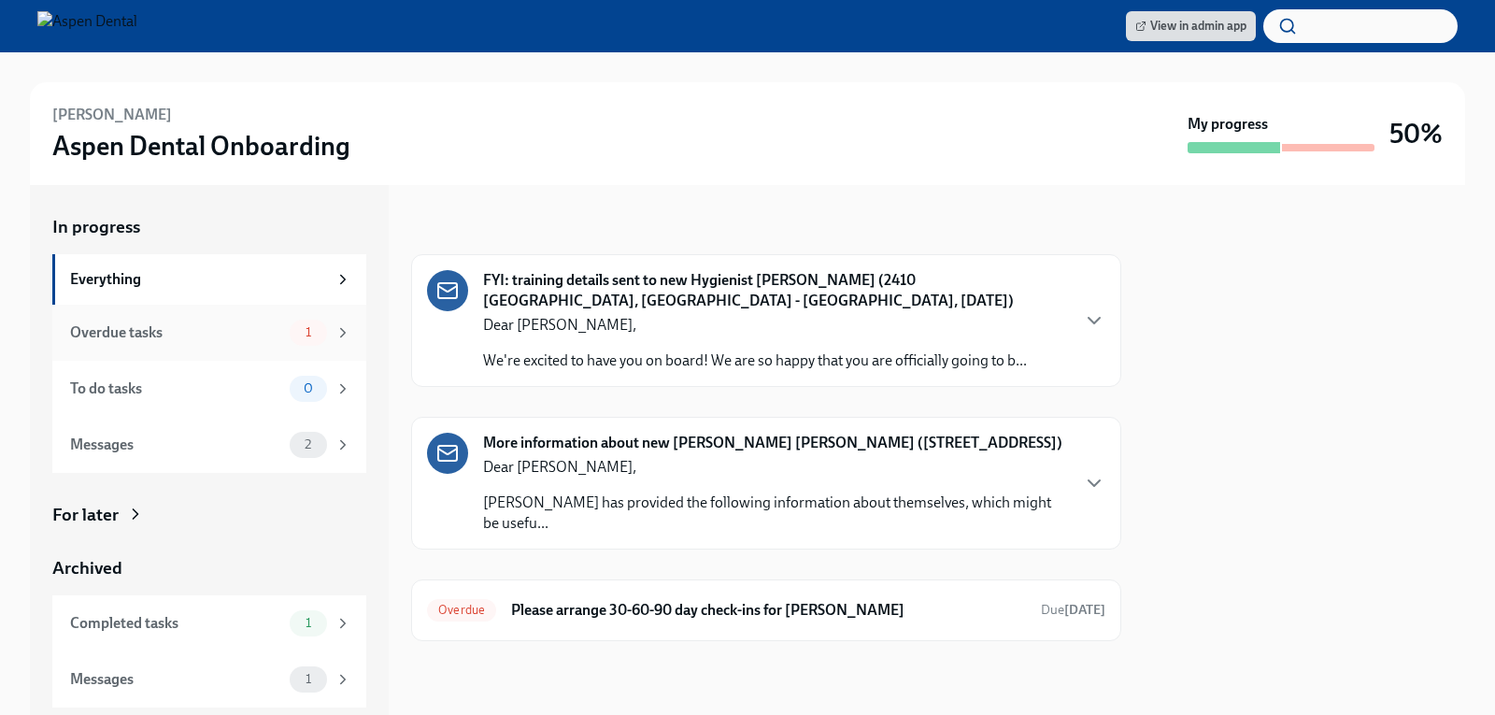
click at [178, 333] on div "Overdue tasks" at bounding box center [176, 332] width 212 height 21
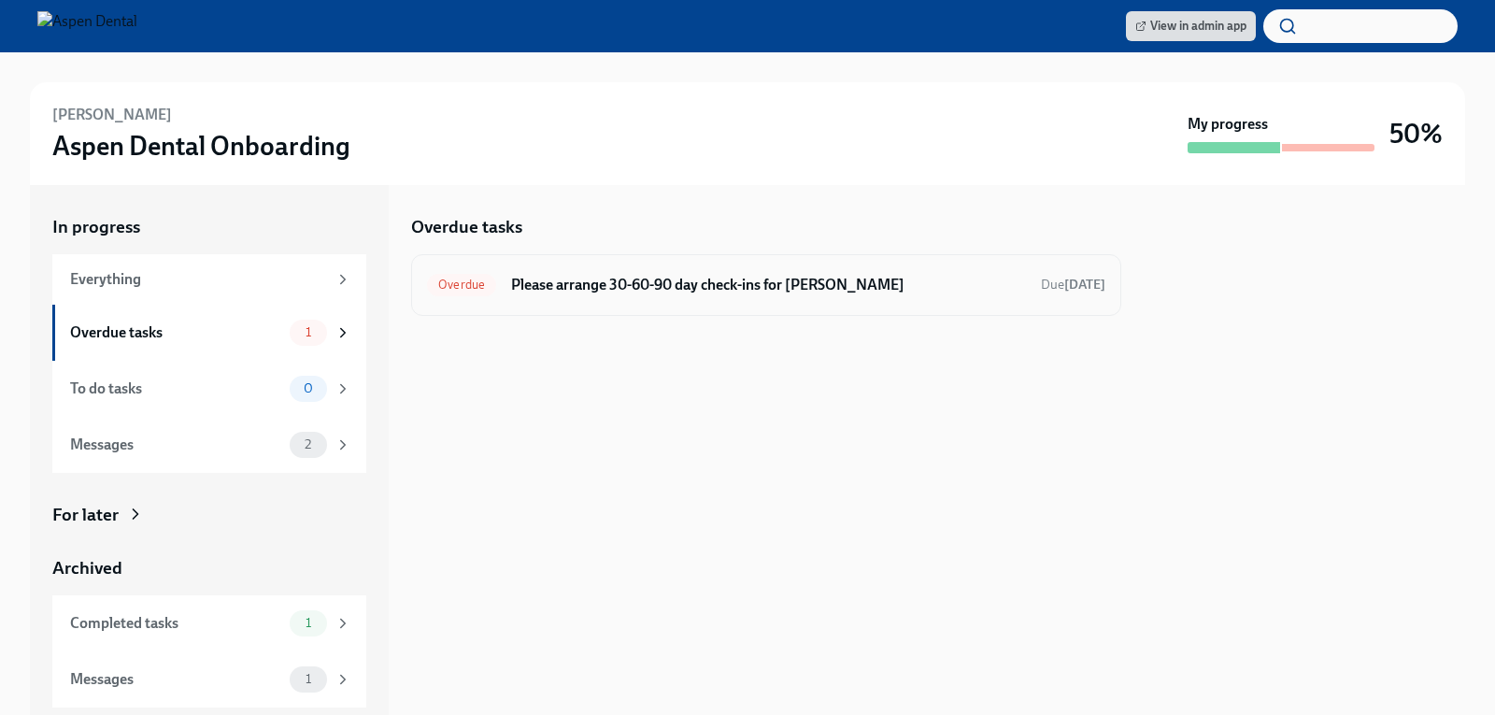
click at [593, 283] on h6 "Please arrange 30-60-90 day check-ins for [PERSON_NAME]" at bounding box center [768, 285] width 515 height 21
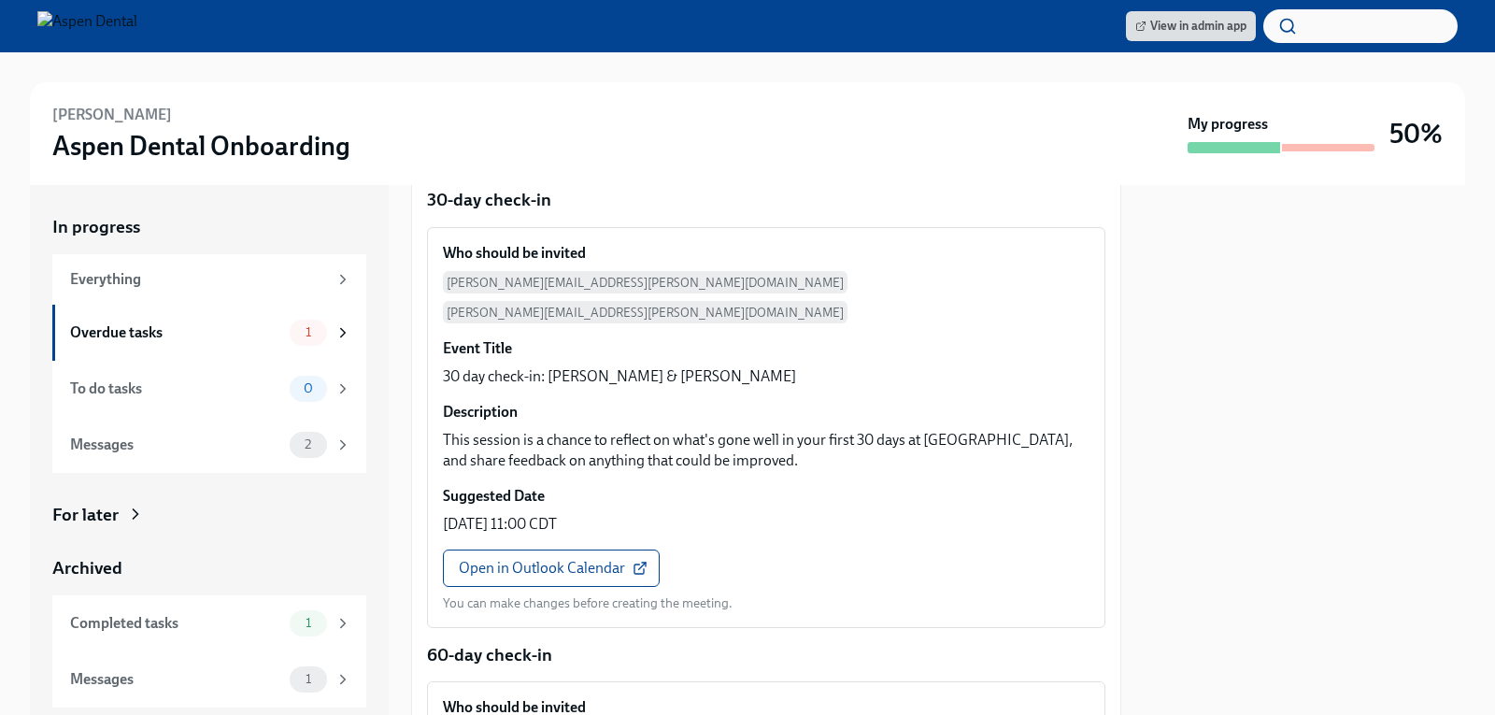
scroll to position [182, 0]
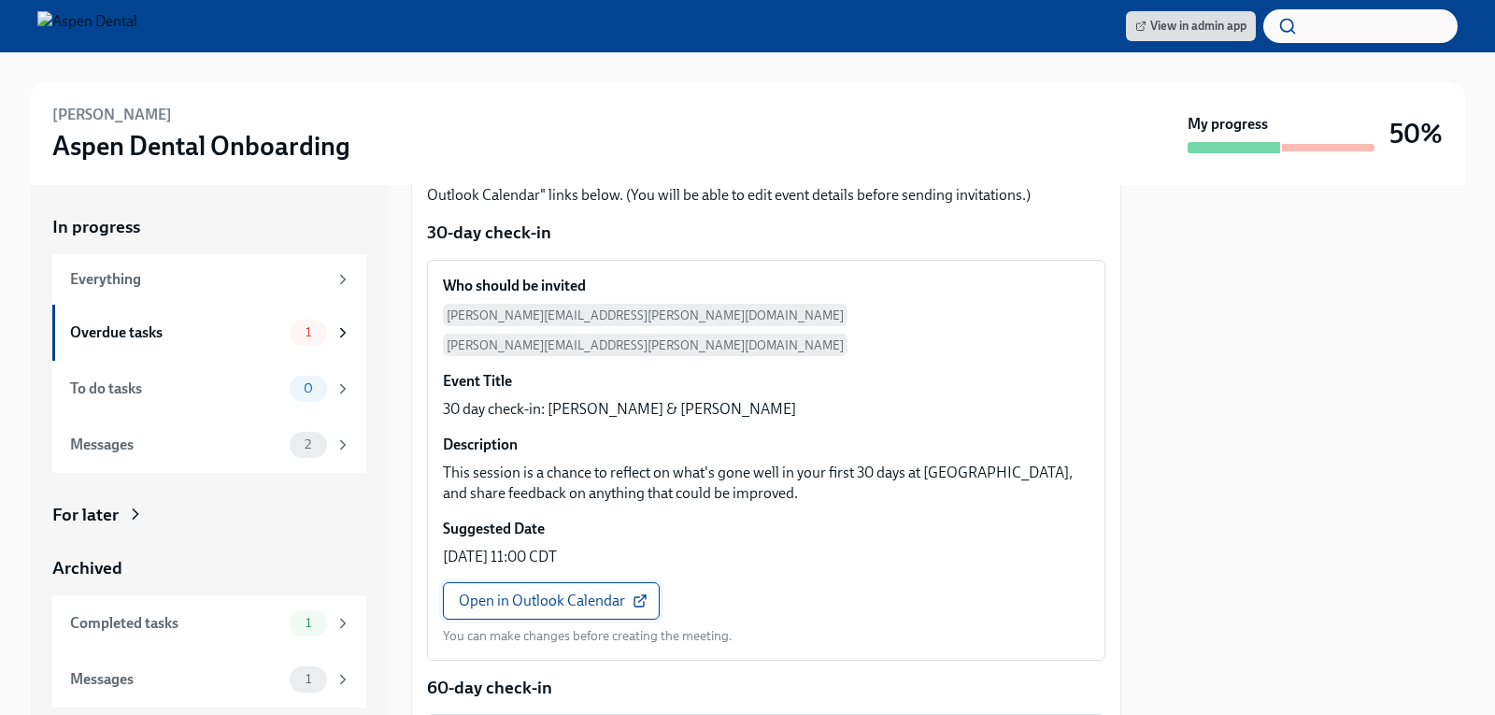
click at [521, 591] on span "Open in Outlook Calendar" at bounding box center [551, 600] width 185 height 19
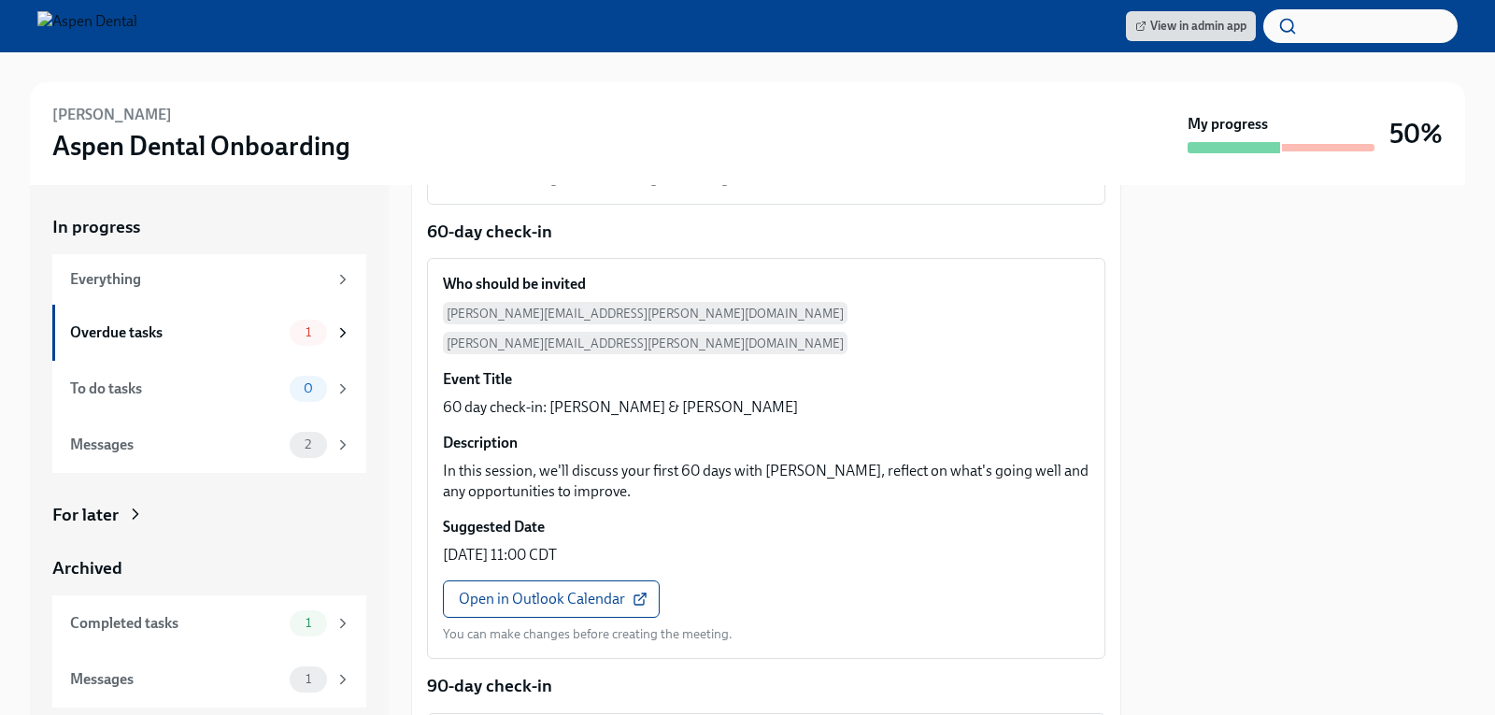
scroll to position [743, 0]
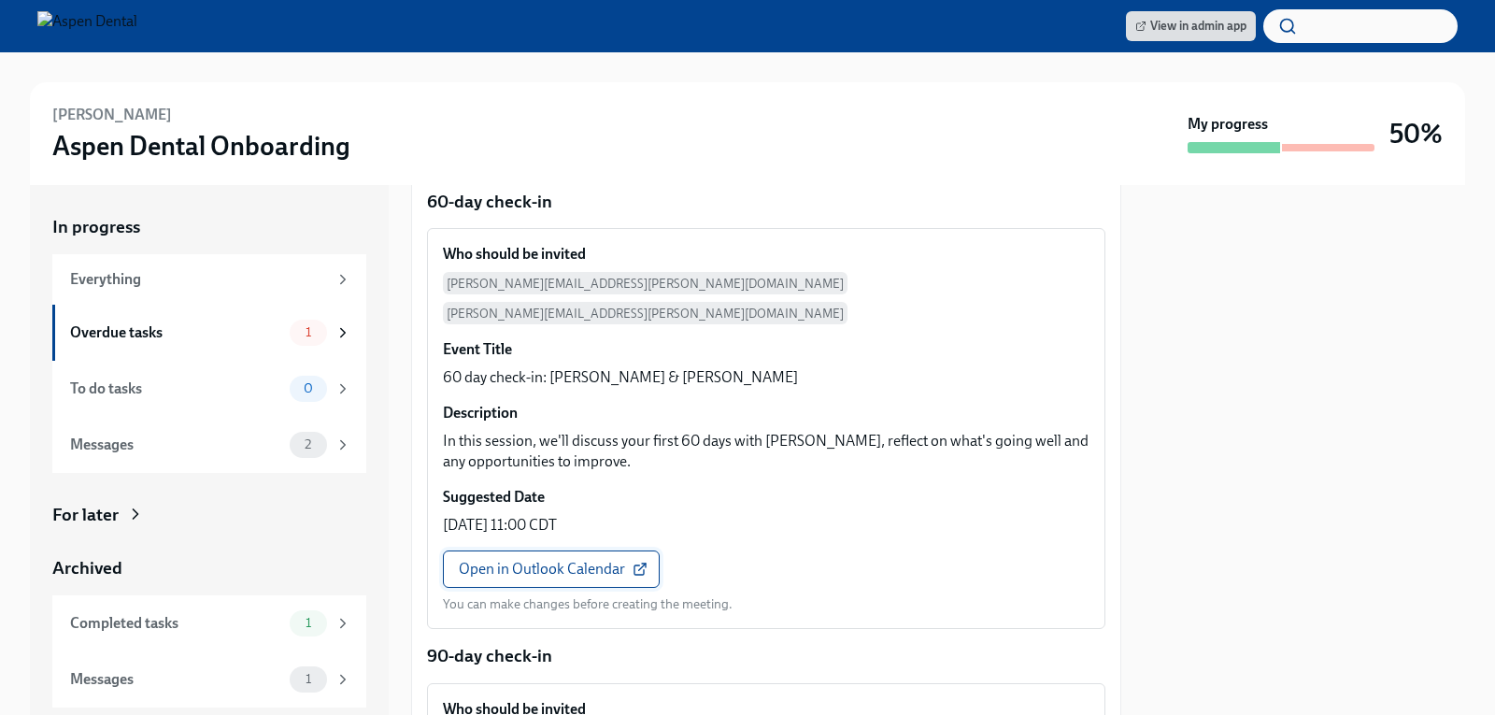
click at [537, 560] on span "Open in Outlook Calendar" at bounding box center [551, 569] width 185 height 19
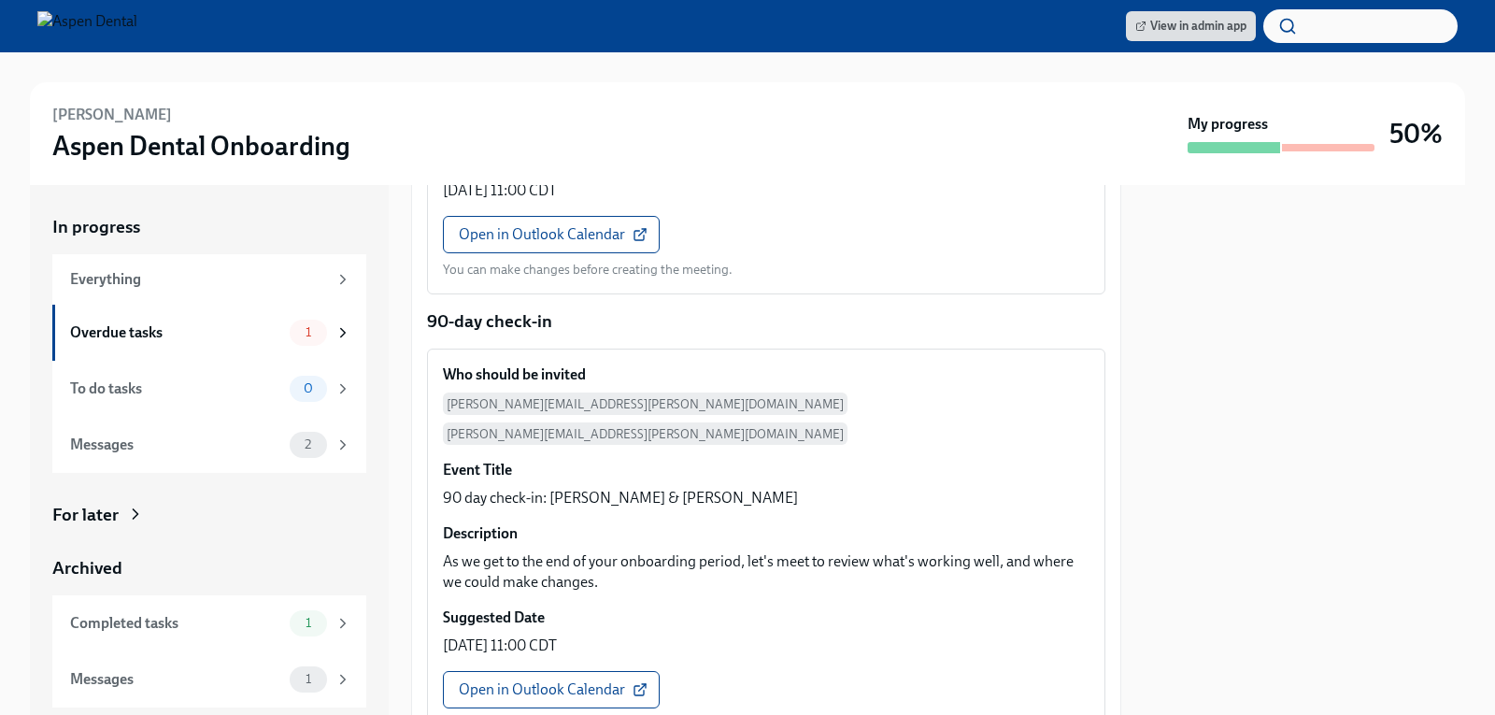
scroll to position [1172, 0]
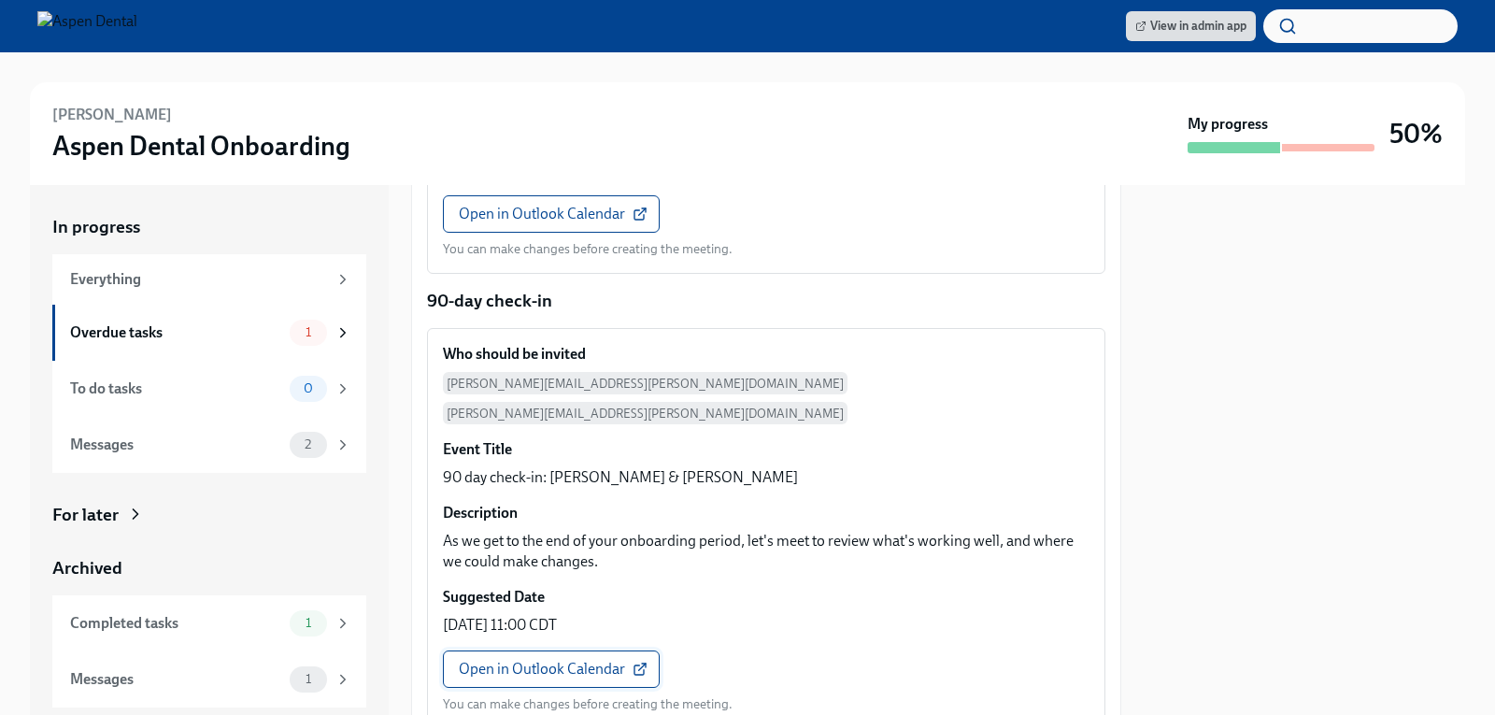
click at [531, 660] on span "Open in Outlook Calendar" at bounding box center [551, 669] width 185 height 19
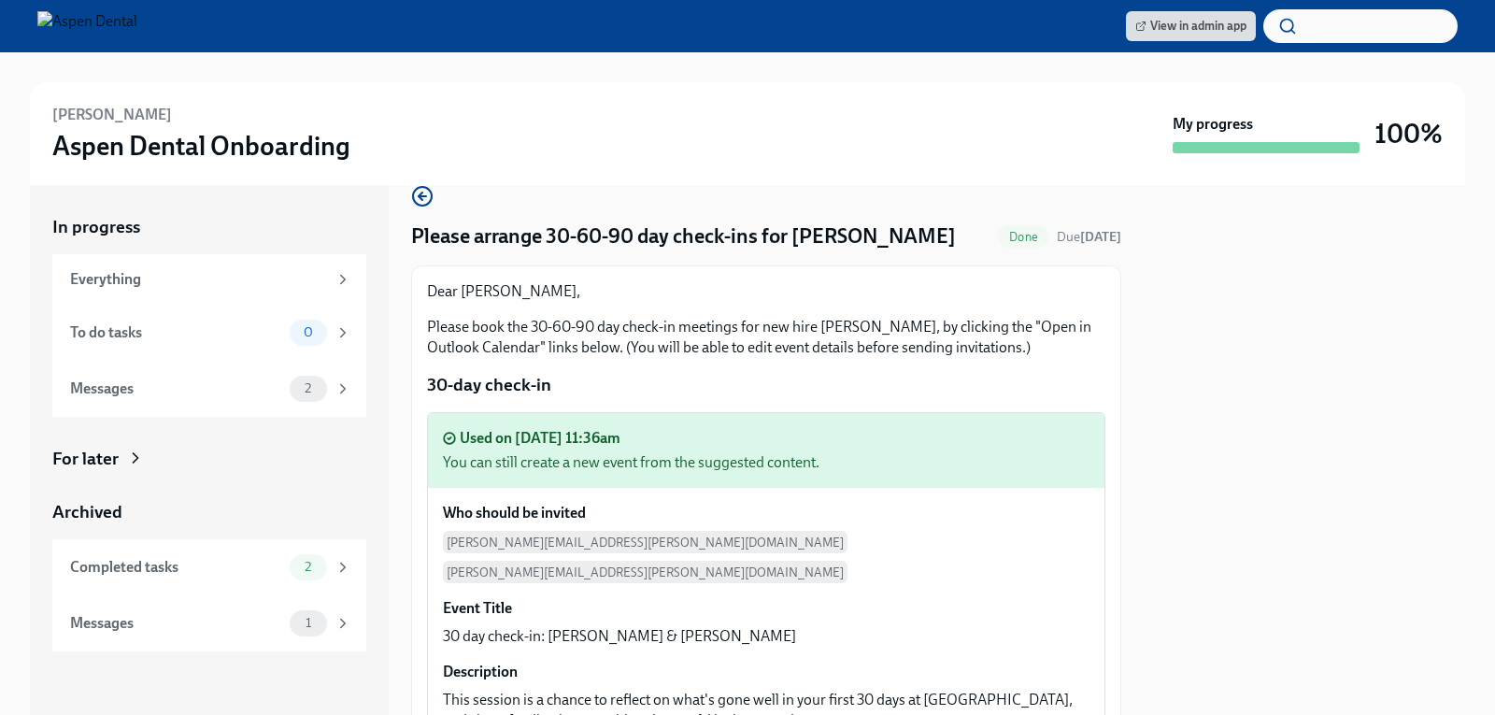
scroll to position [0, 0]
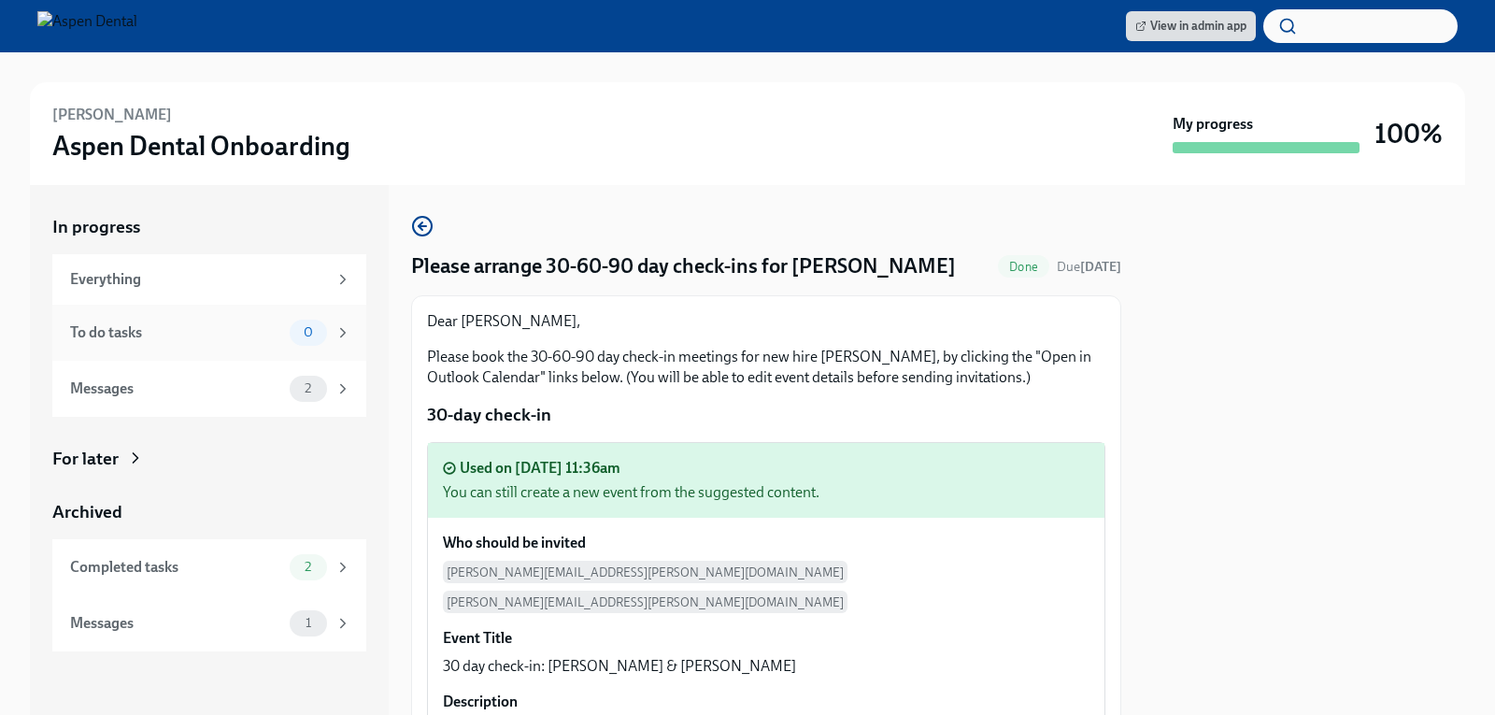
click at [148, 332] on div "To do tasks" at bounding box center [176, 332] width 212 height 21
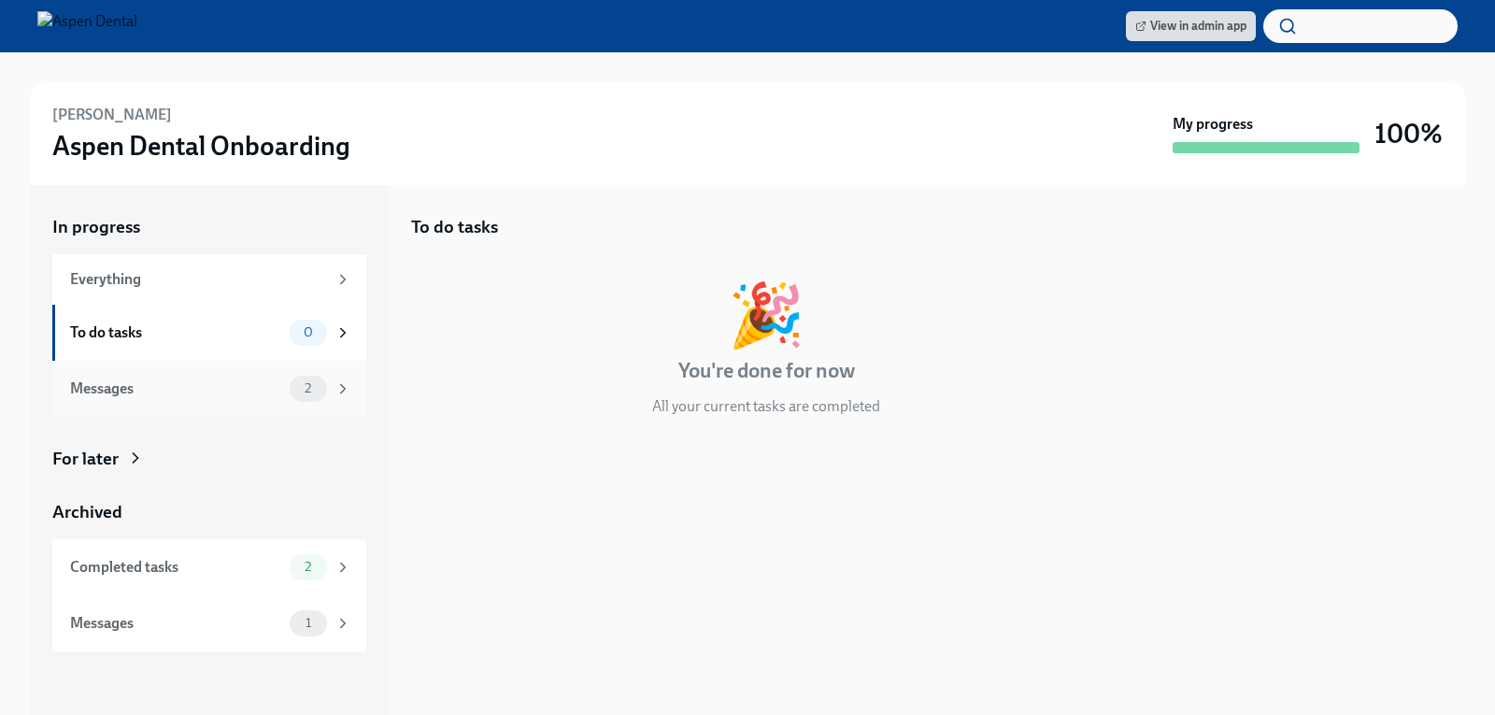
click at [122, 390] on div "Messages" at bounding box center [176, 388] width 212 height 21
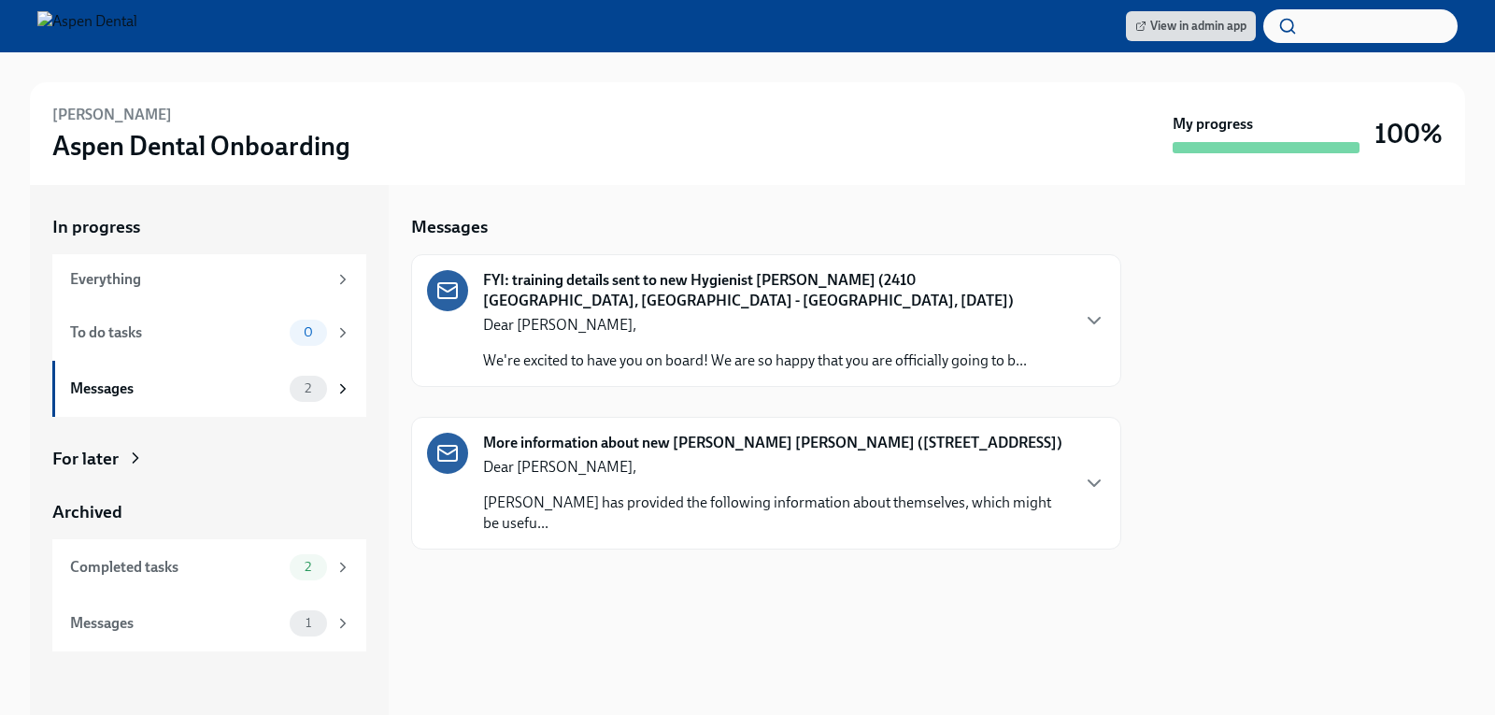
click at [604, 288] on strong "FYI: training details sent to new Hygienist [PERSON_NAME] (2410 [GEOGRAPHIC_DAT…" at bounding box center [775, 290] width 585 height 41
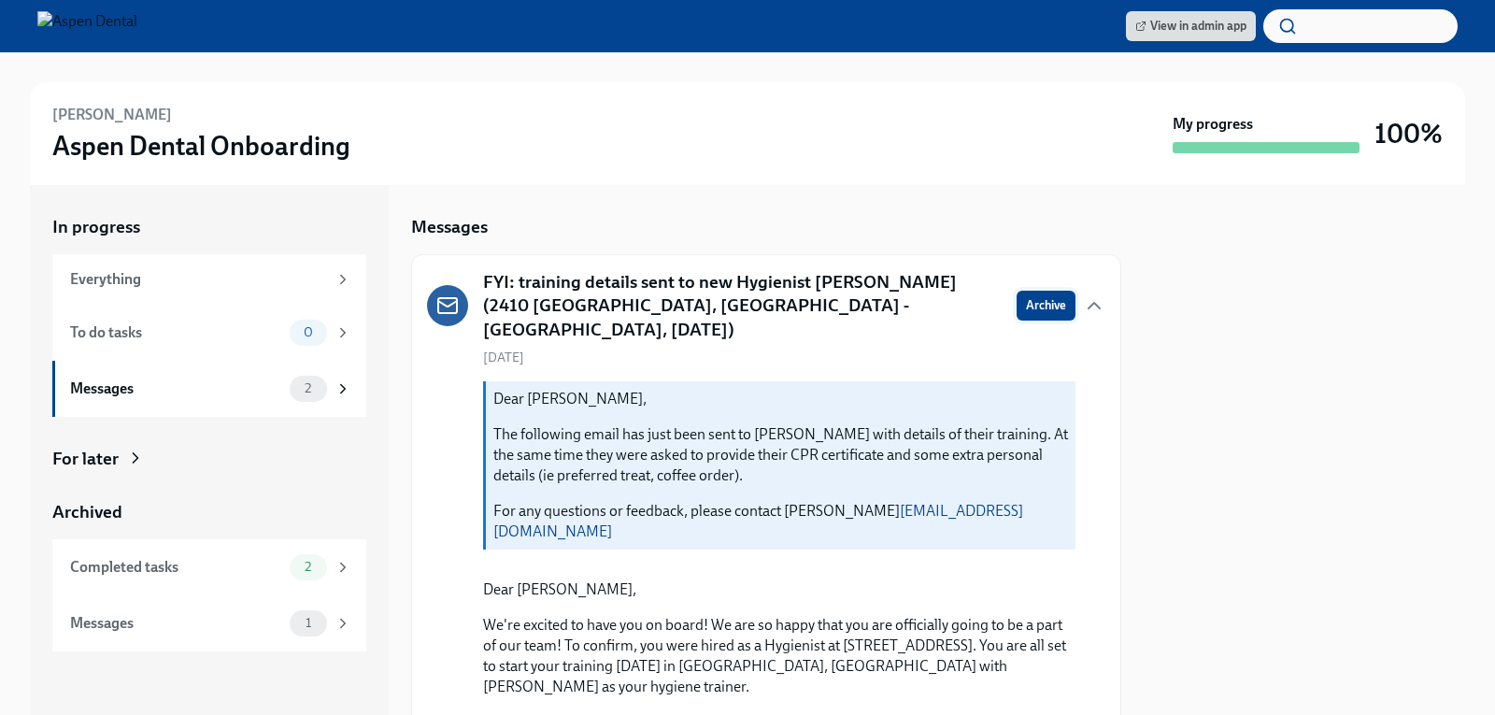
click at [1026, 299] on span "Archive" at bounding box center [1046, 305] width 40 height 19
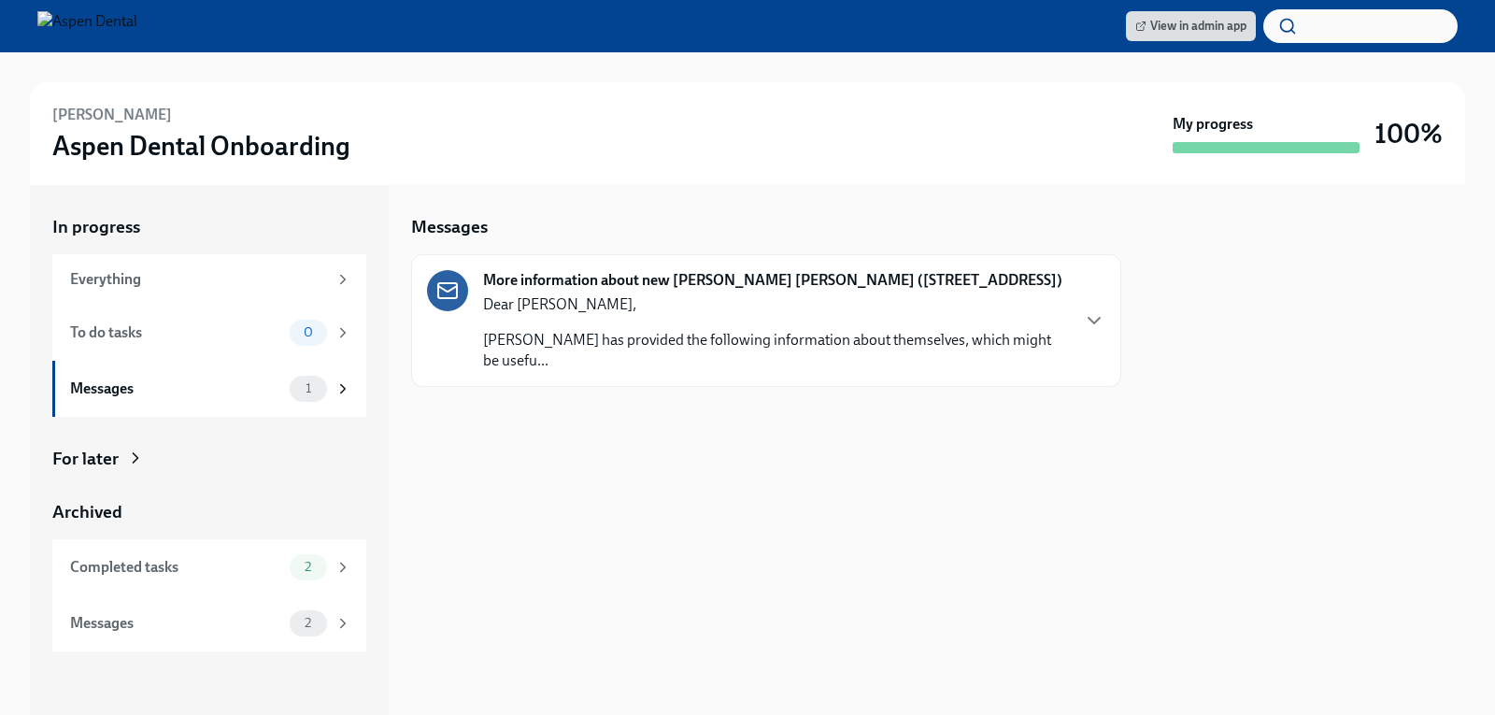
click at [847, 305] on p "Dear [PERSON_NAME]," at bounding box center [775, 304] width 585 height 21
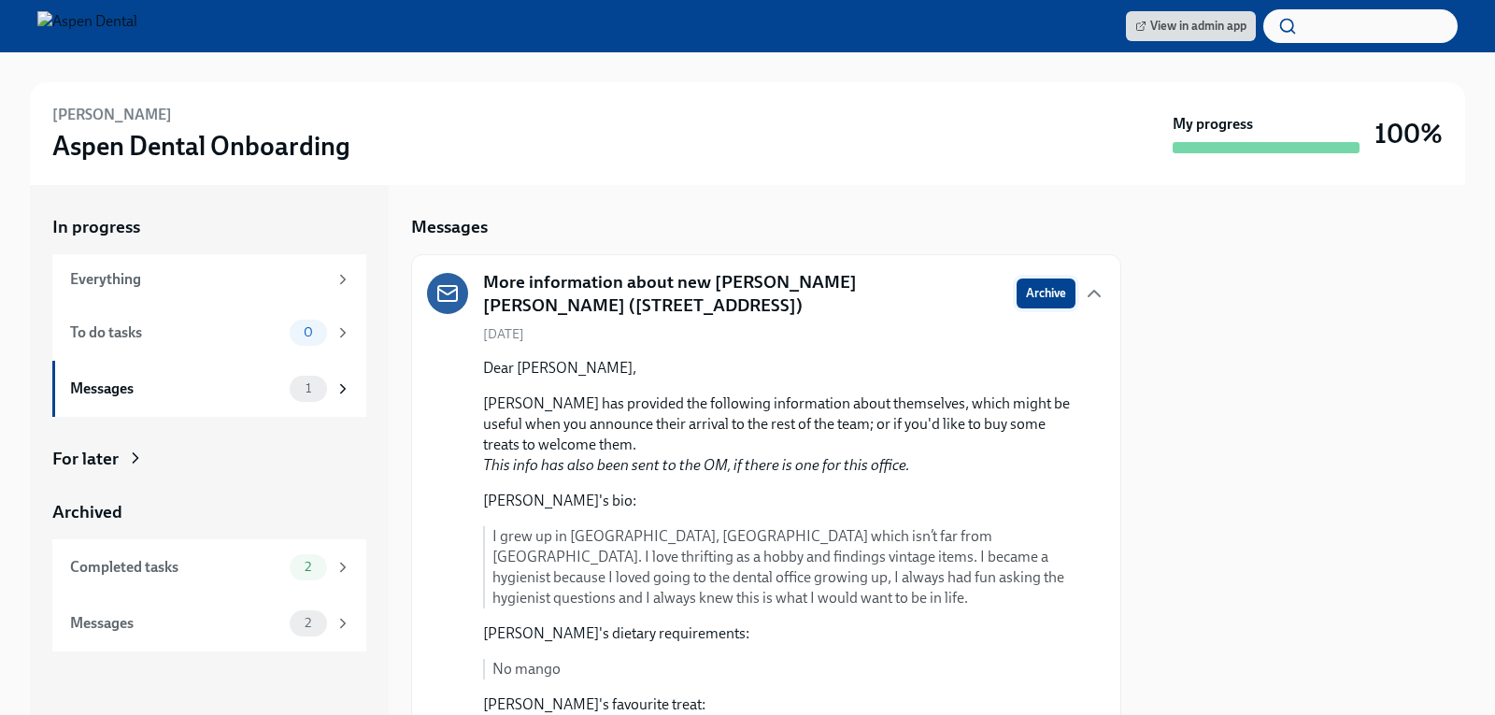
click at [1026, 290] on span "Archive" at bounding box center [1046, 293] width 40 height 19
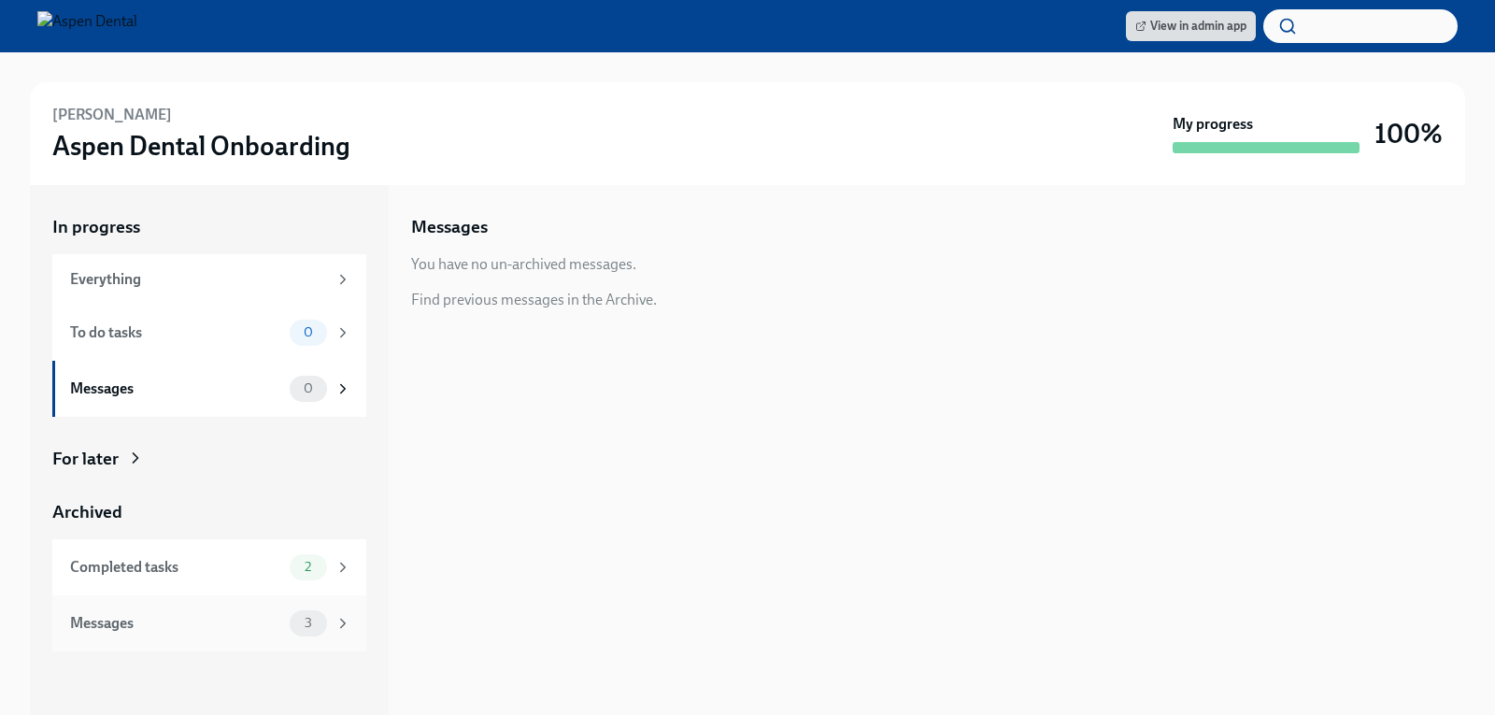
click at [194, 619] on div "Messages" at bounding box center [176, 623] width 212 height 21
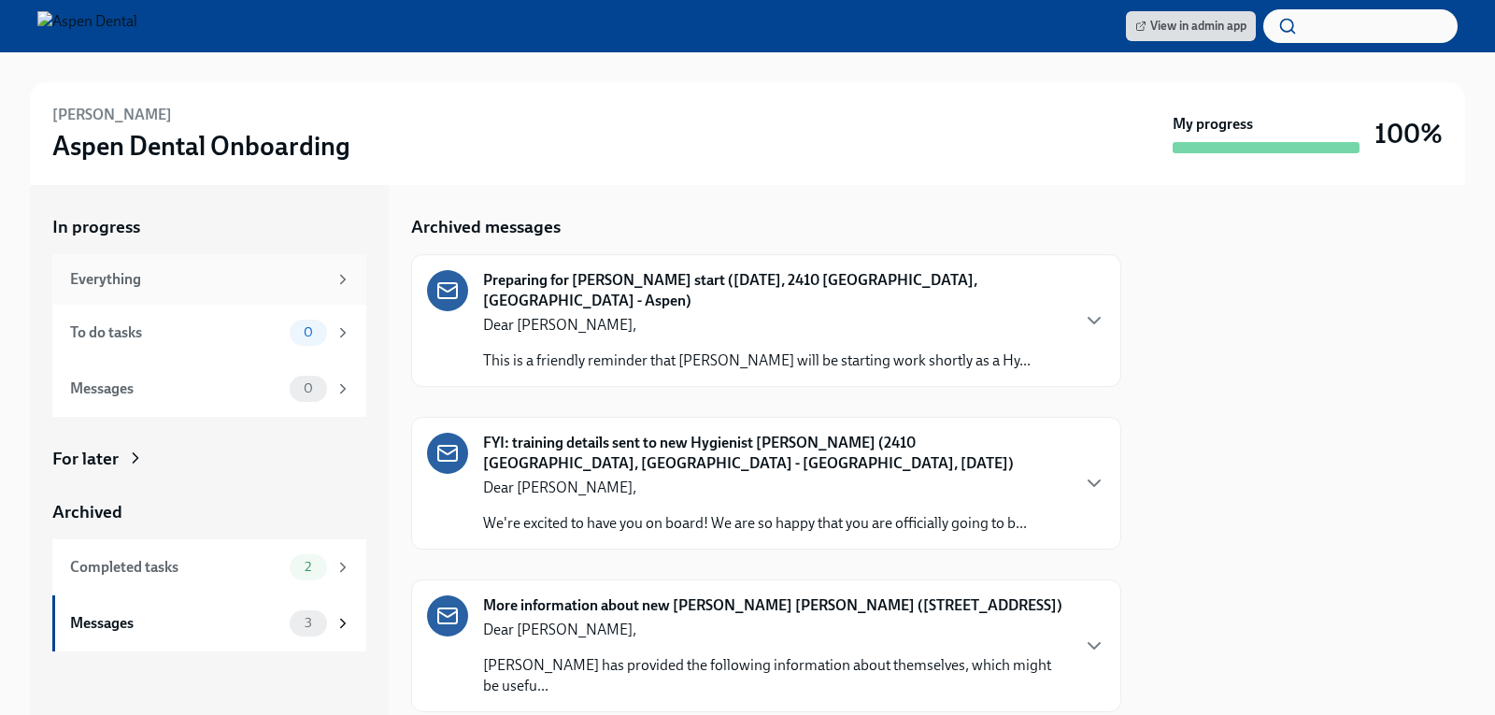
click at [145, 276] on div "Everything" at bounding box center [198, 279] width 257 height 21
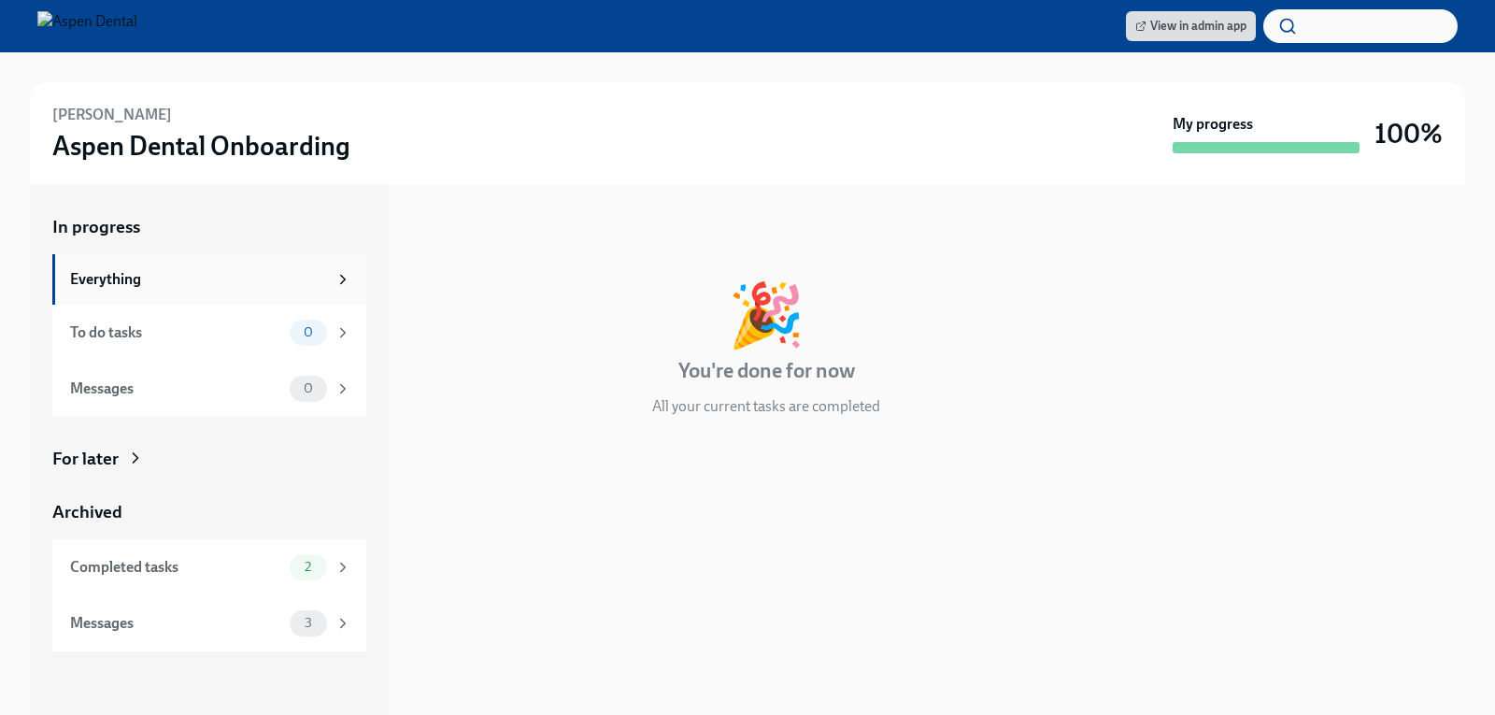
click at [340, 273] on icon at bounding box center [342, 279] width 17 height 17
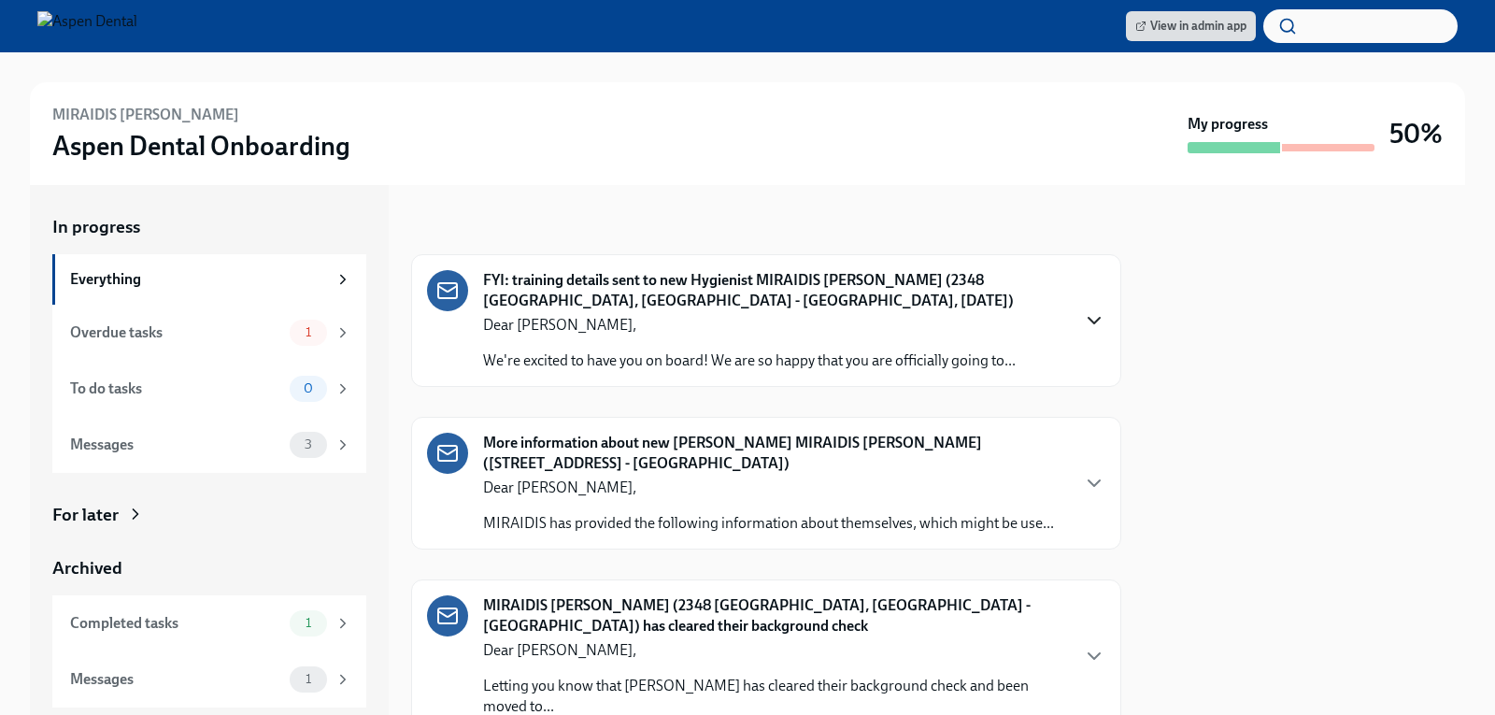
click at [1083, 319] on icon "button" at bounding box center [1094, 320] width 22 height 22
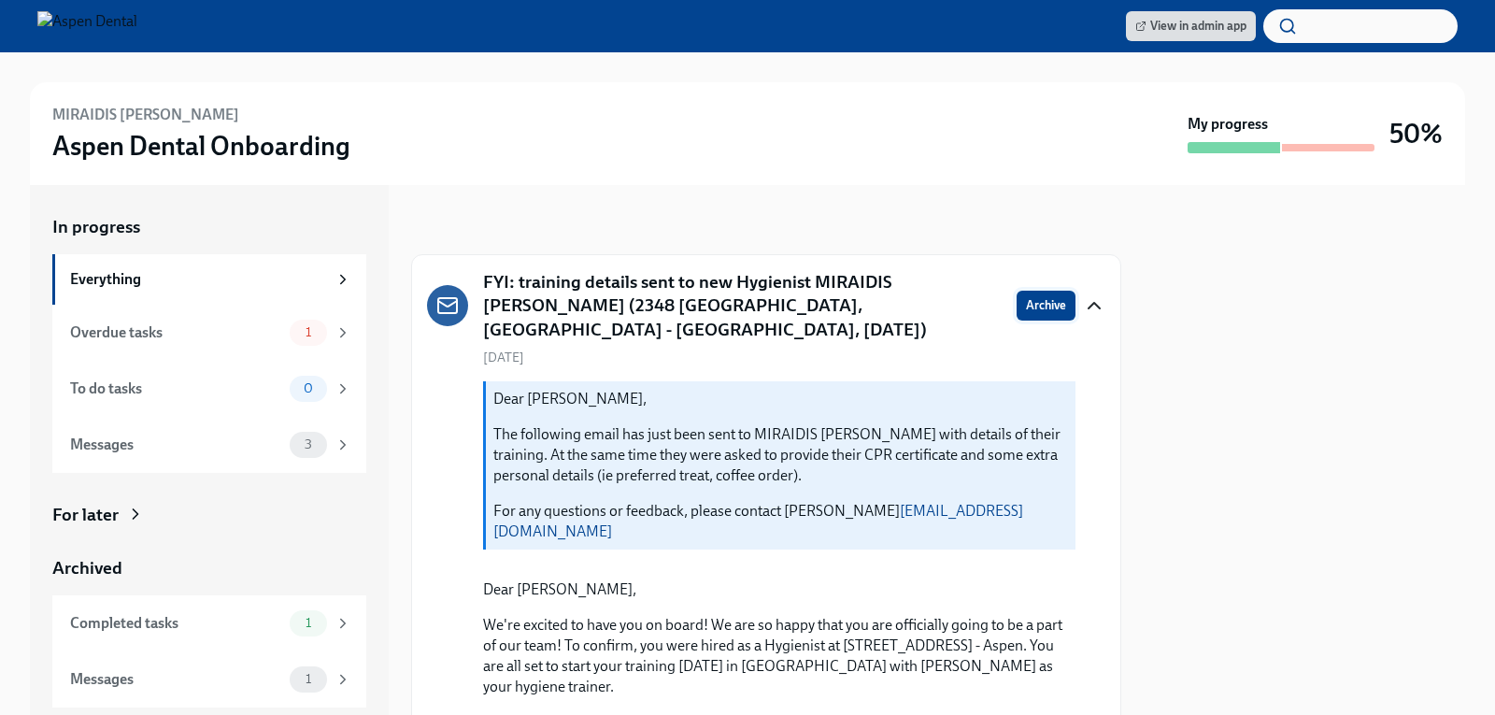
click at [1026, 296] on span "Archive" at bounding box center [1046, 305] width 40 height 19
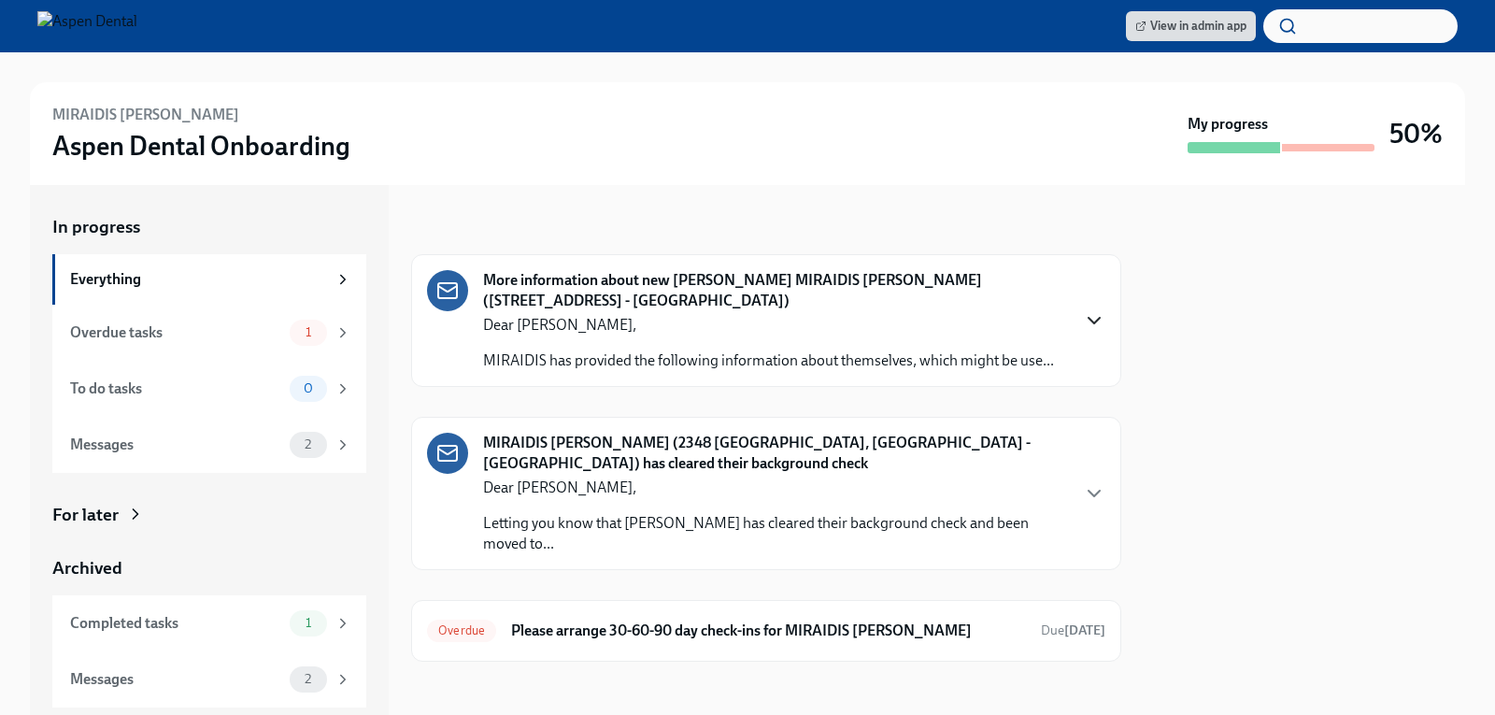
click at [1091, 309] on icon "button" at bounding box center [1094, 320] width 22 height 22
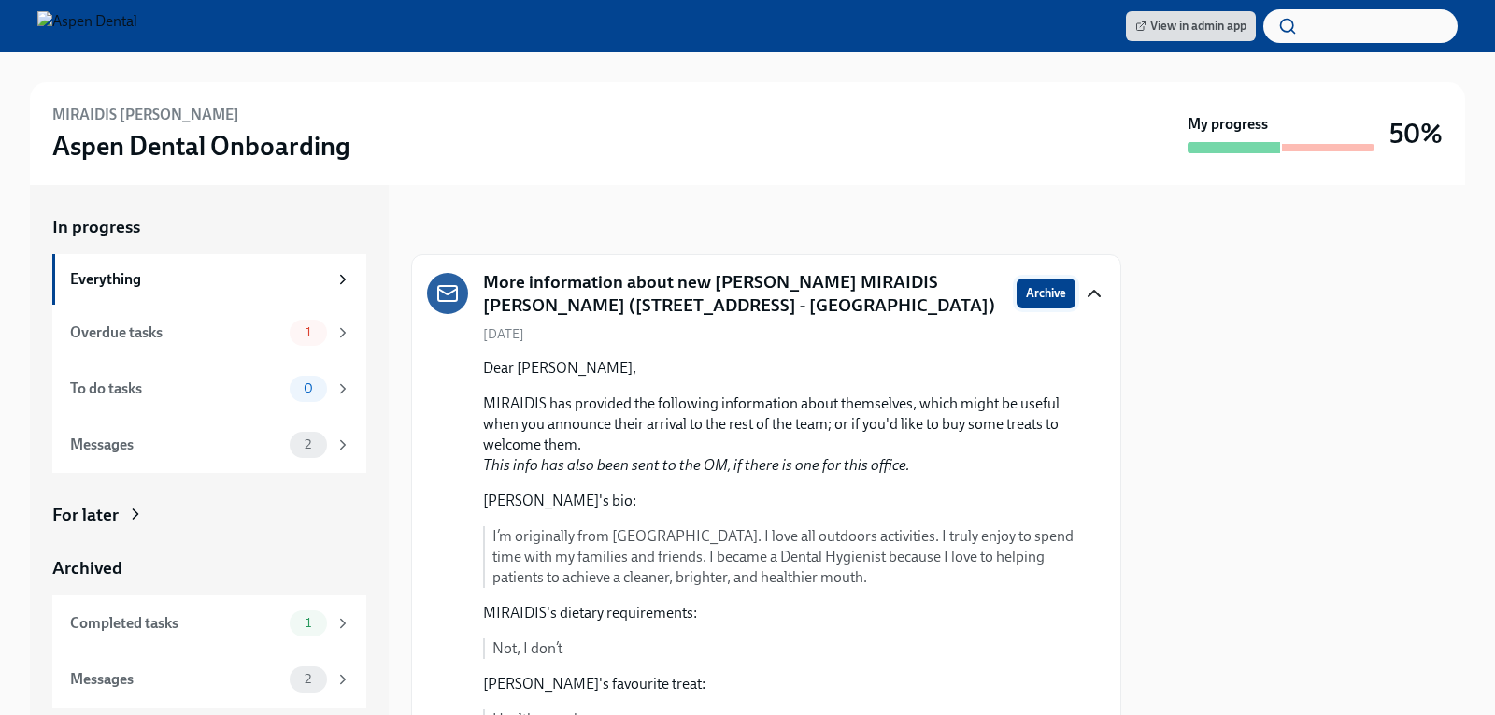
click at [1027, 294] on span "Archive" at bounding box center [1046, 293] width 40 height 19
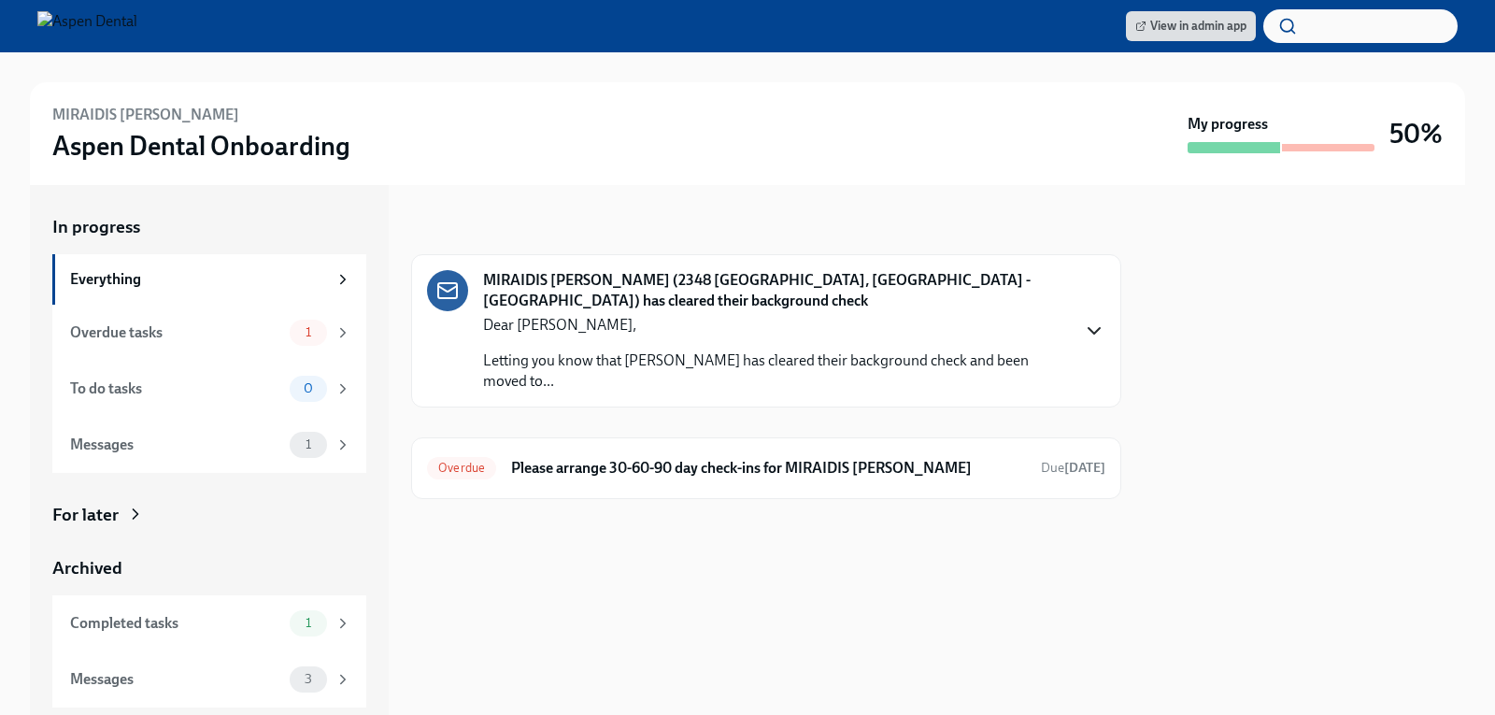
click at [1092, 320] on icon "button" at bounding box center [1094, 331] width 22 height 22
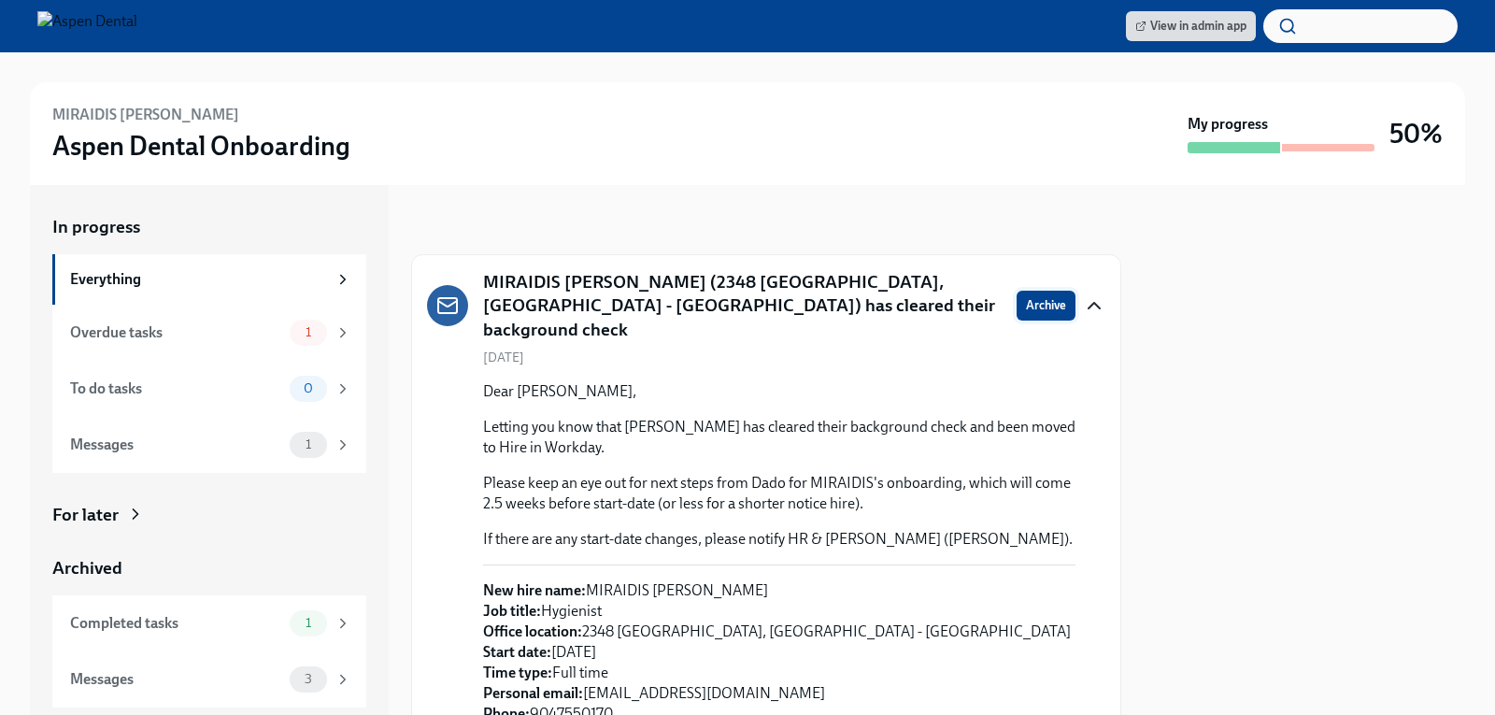
click at [1026, 296] on span "Archive" at bounding box center [1046, 305] width 40 height 19
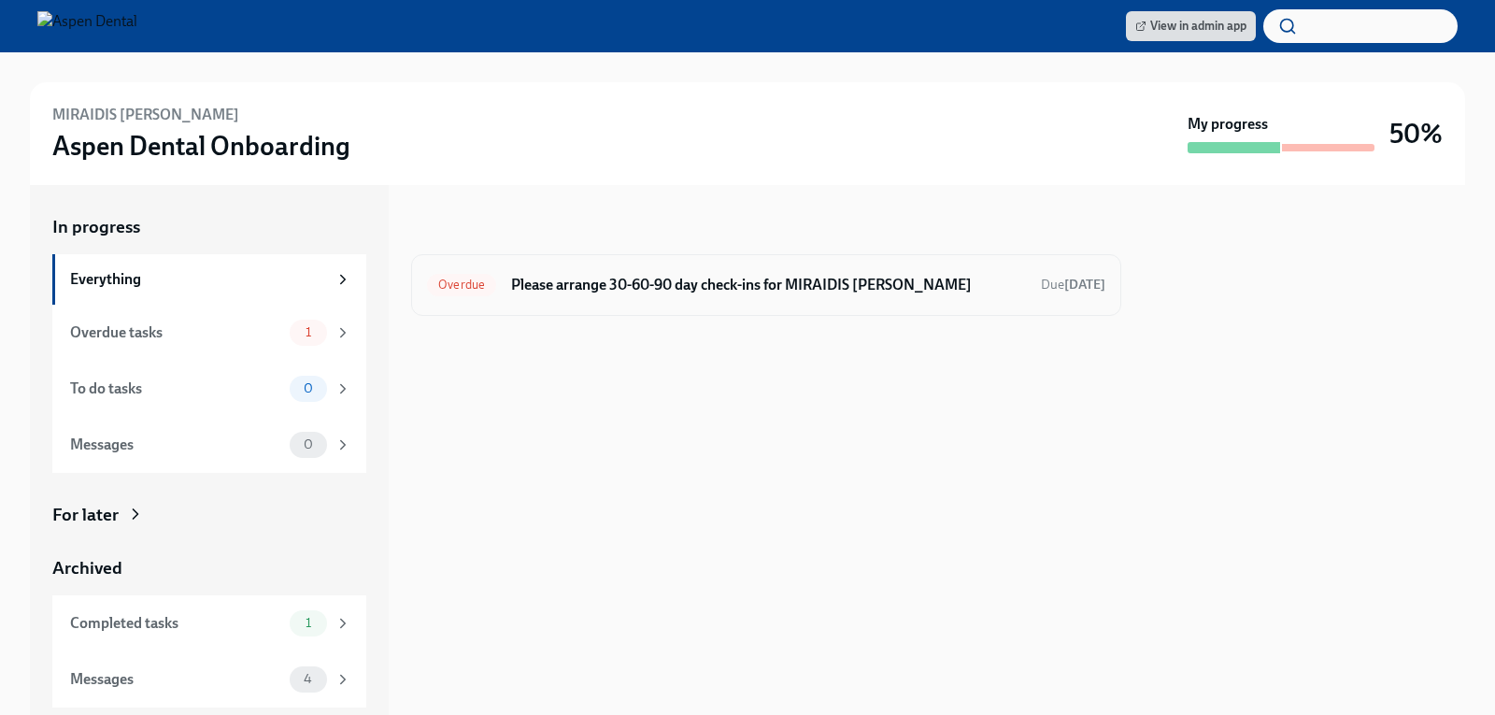
click at [828, 294] on h6 "Please arrange 30-60-90 day check-ins for MIRAIDIS Benitez" at bounding box center [768, 285] width 515 height 21
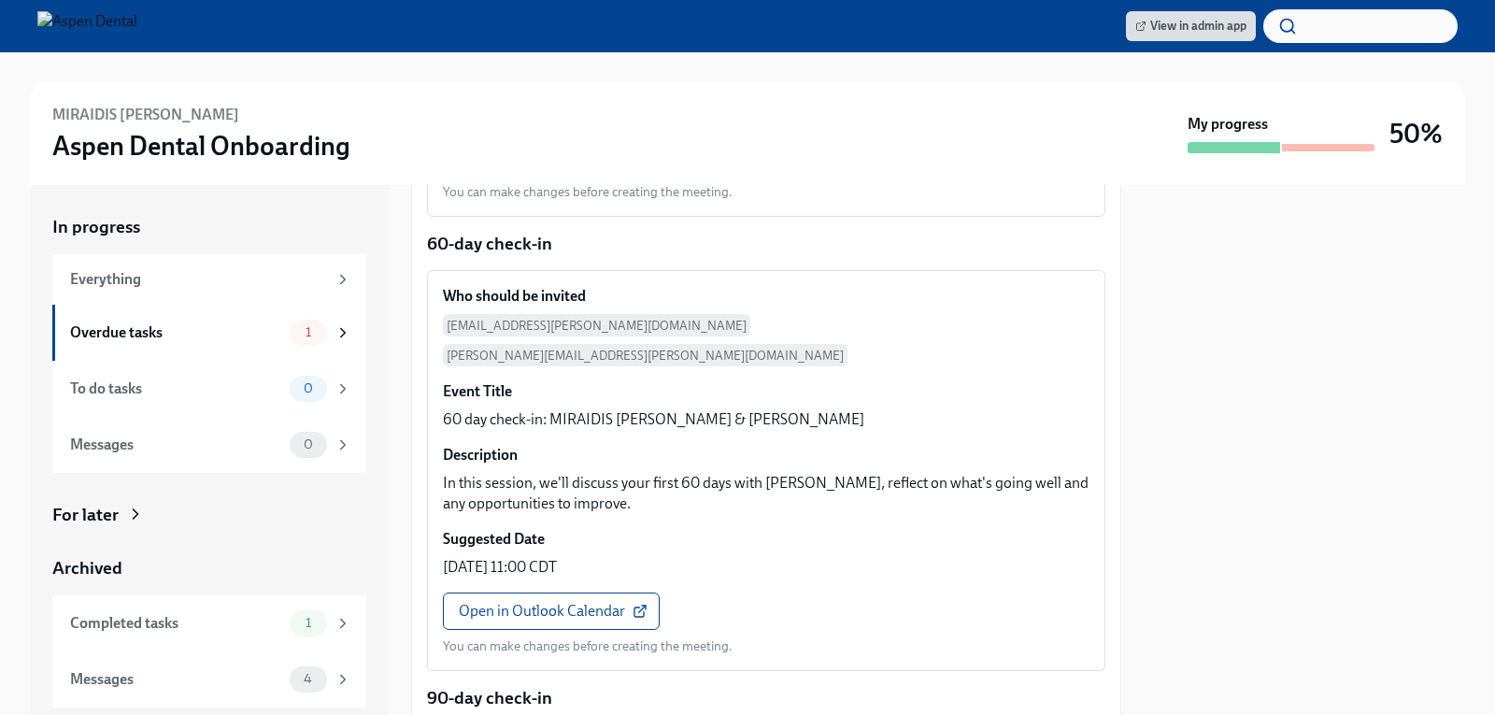
scroll to position [1051, 0]
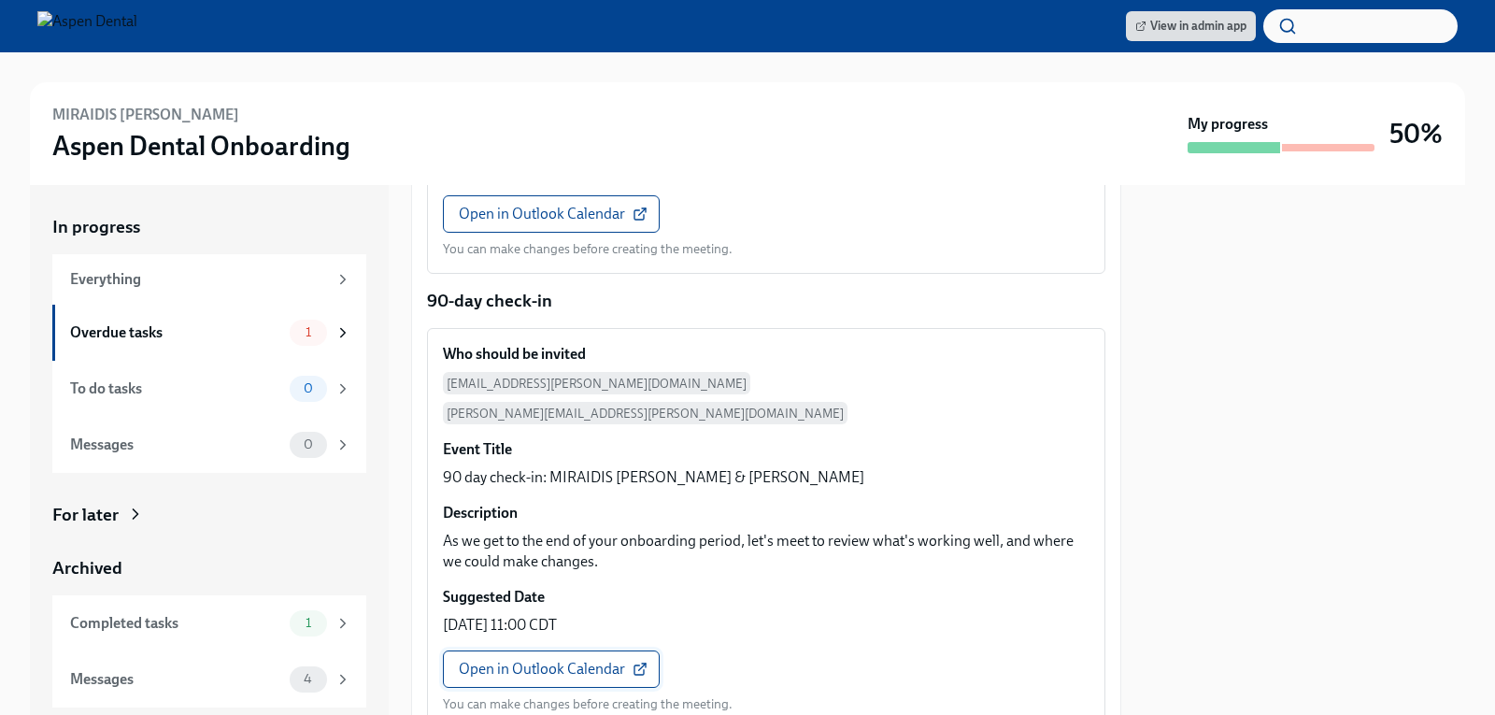
click at [523, 660] on span "Open in Outlook Calendar" at bounding box center [551, 669] width 185 height 19
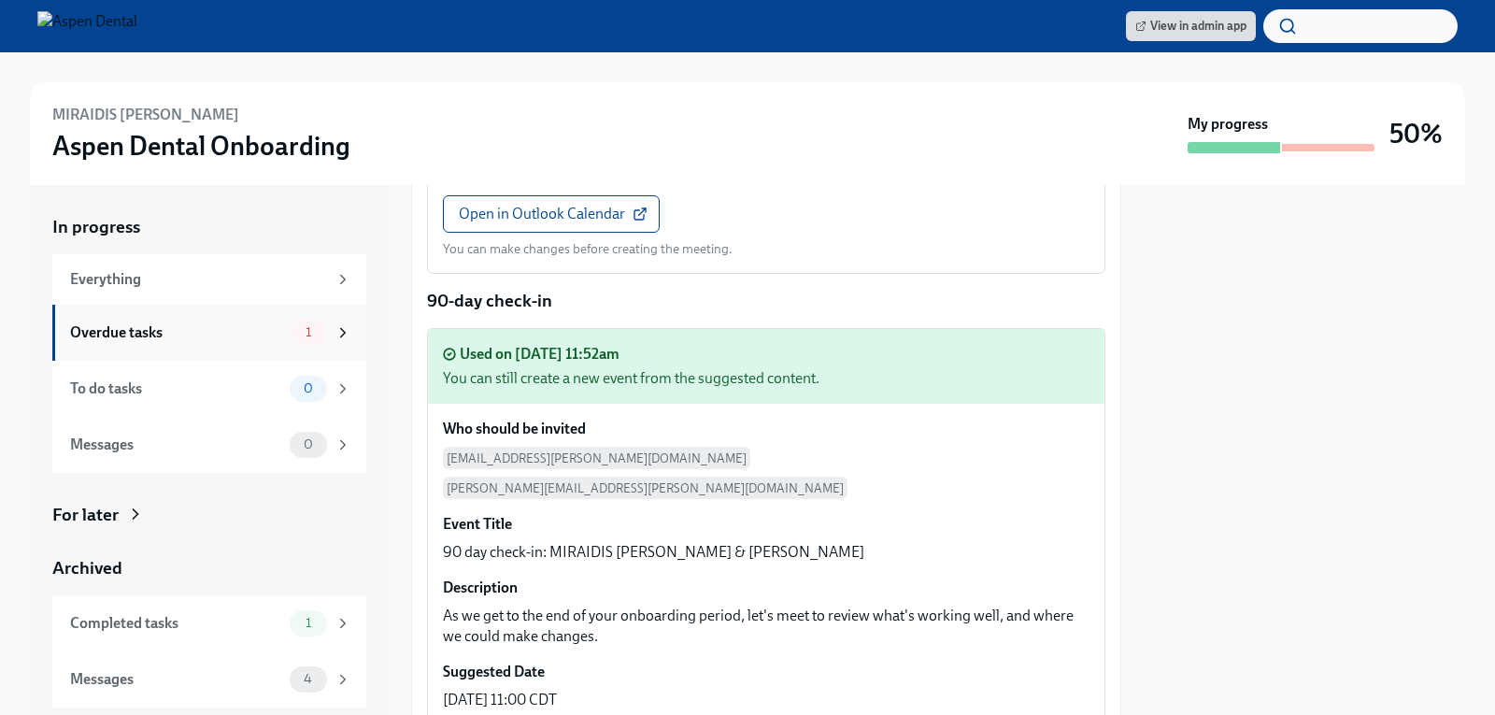
click at [141, 326] on div "Overdue tasks" at bounding box center [176, 332] width 212 height 21
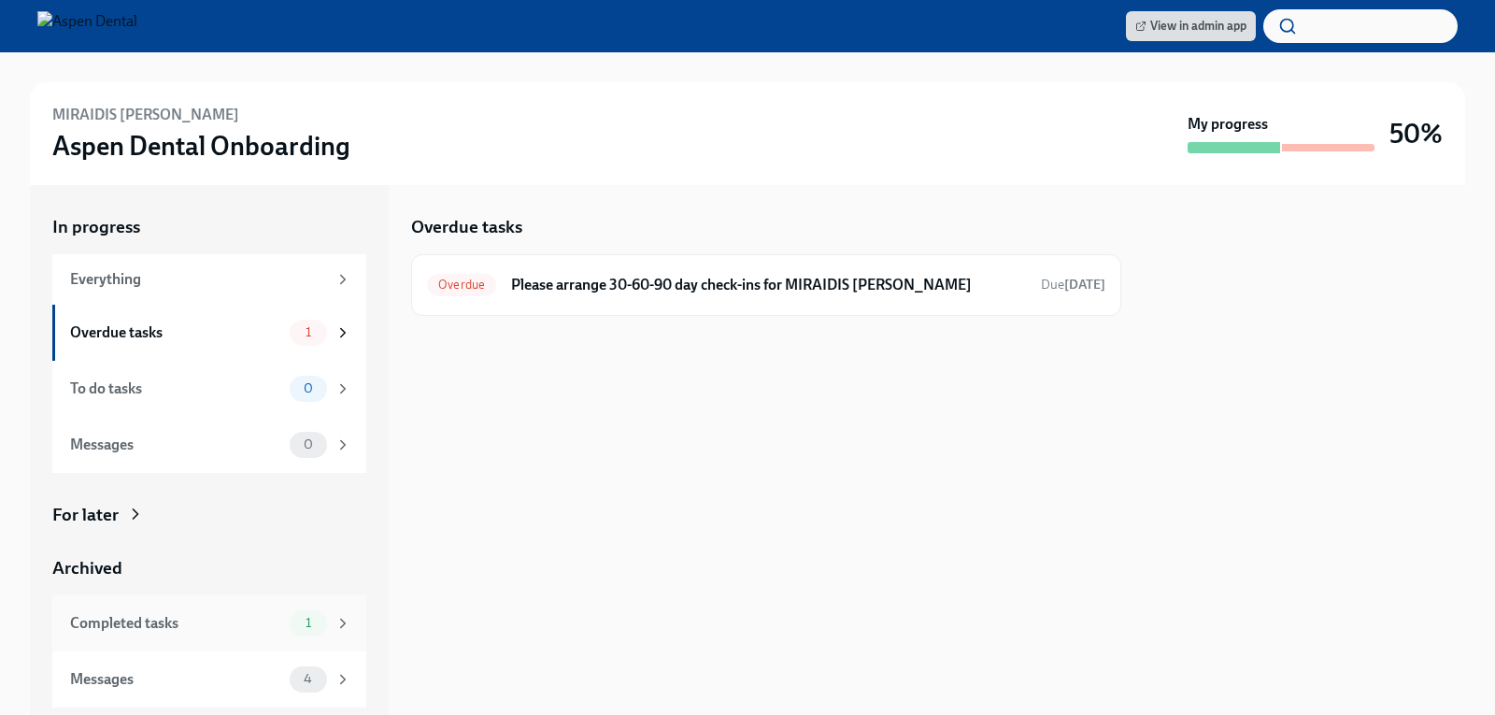
click at [162, 618] on div "Completed tasks" at bounding box center [176, 623] width 212 height 21
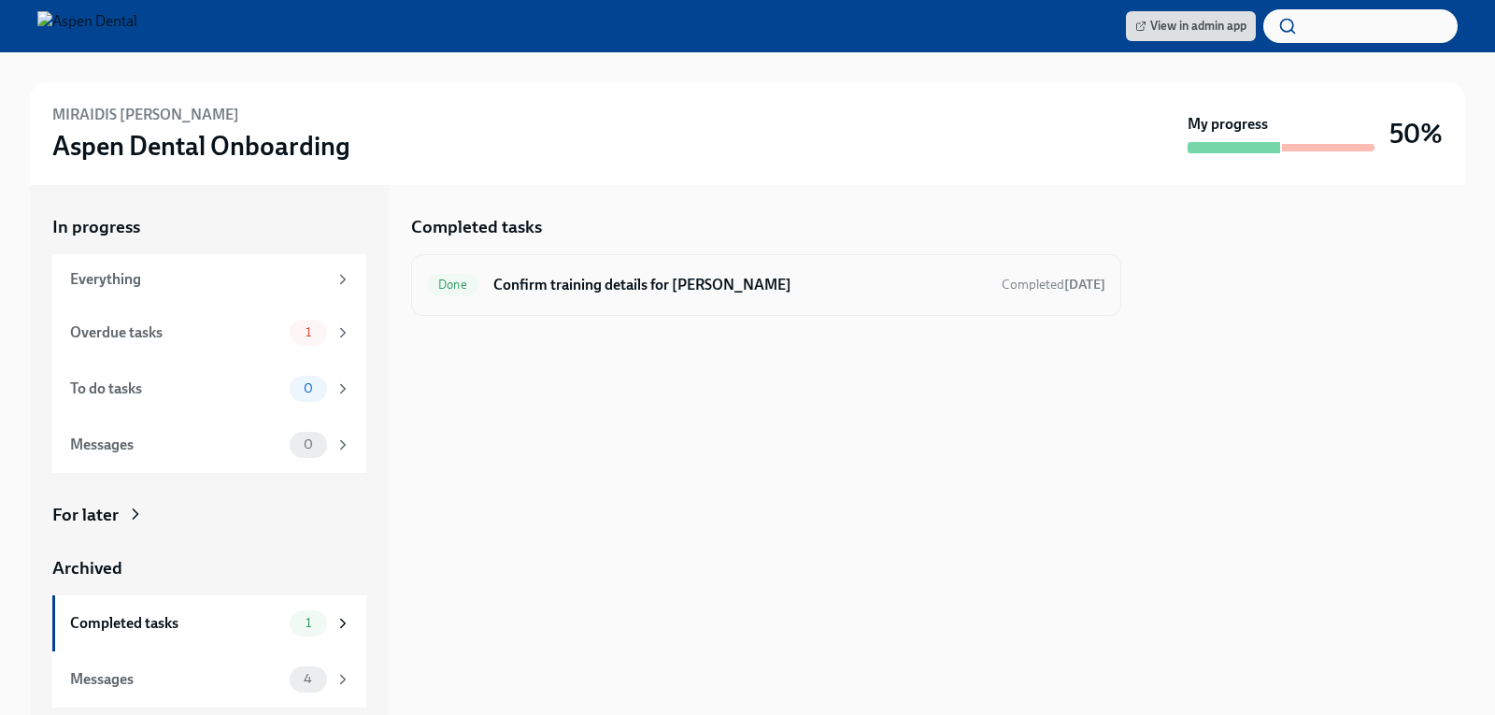
click at [591, 294] on h6 "Confirm training details for MIRAIDIS Benitez" at bounding box center [739, 285] width 493 height 21
